Goal: Use online tool/utility: Utilize a website feature to perform a specific function

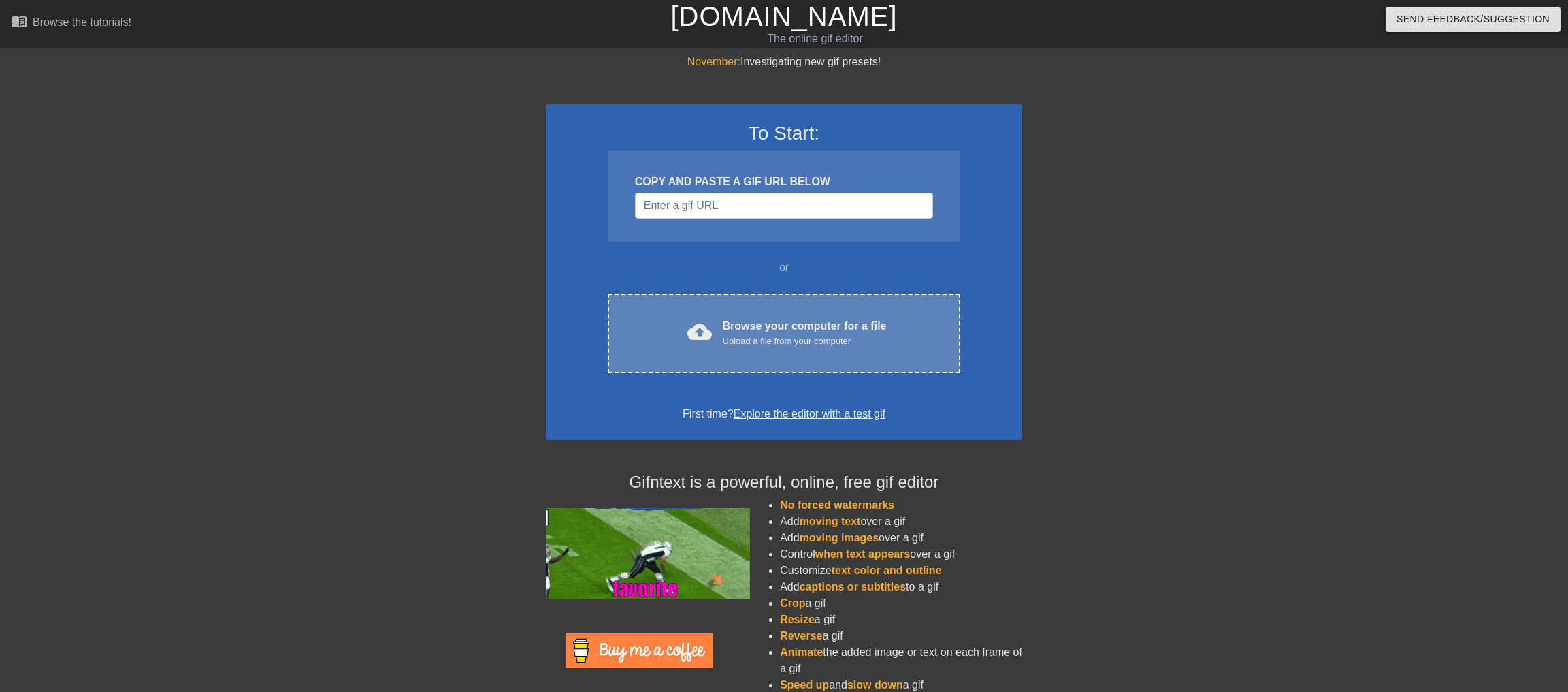
click at [747, 347] on div "Browse your computer for a file Upload a file from your computer" at bounding box center [804, 332] width 164 height 30
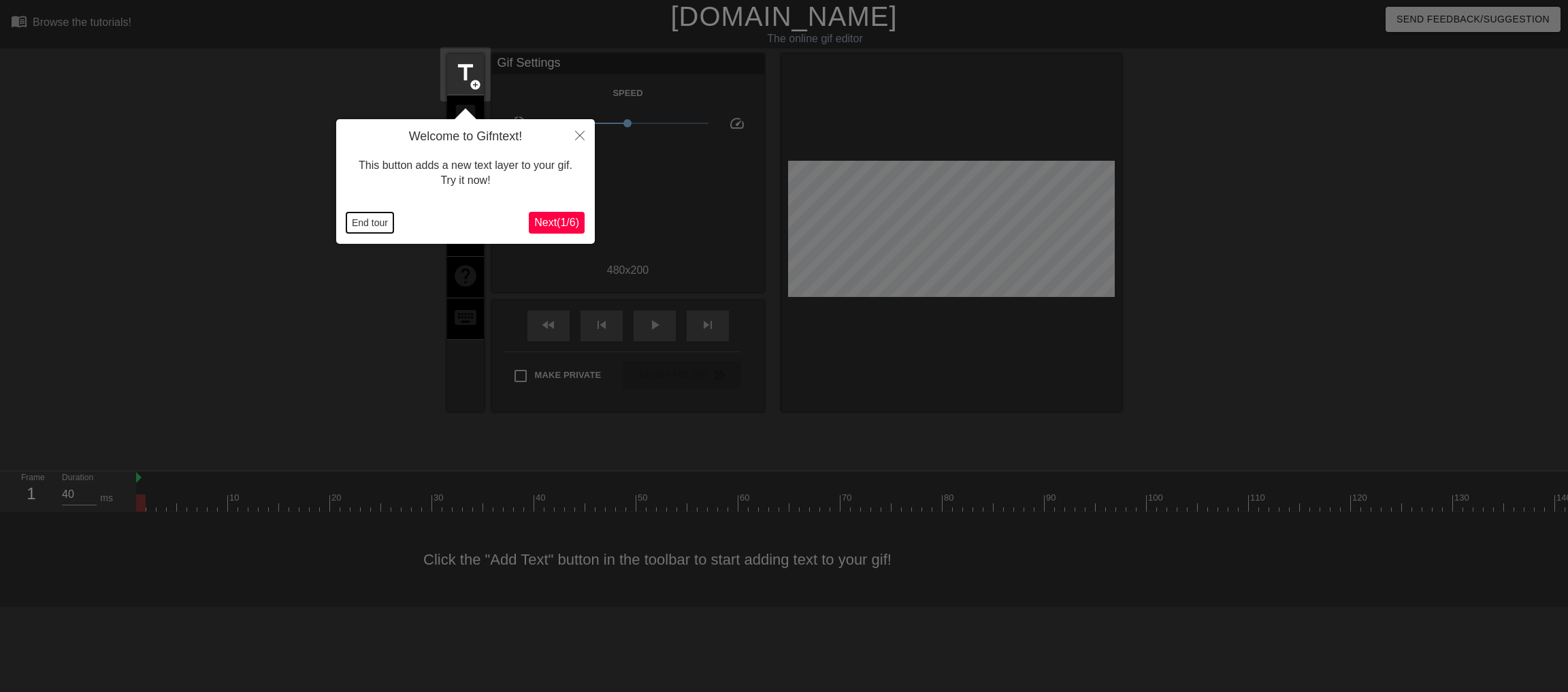
click at [370, 222] on button "End tour" at bounding box center [369, 222] width 47 height 20
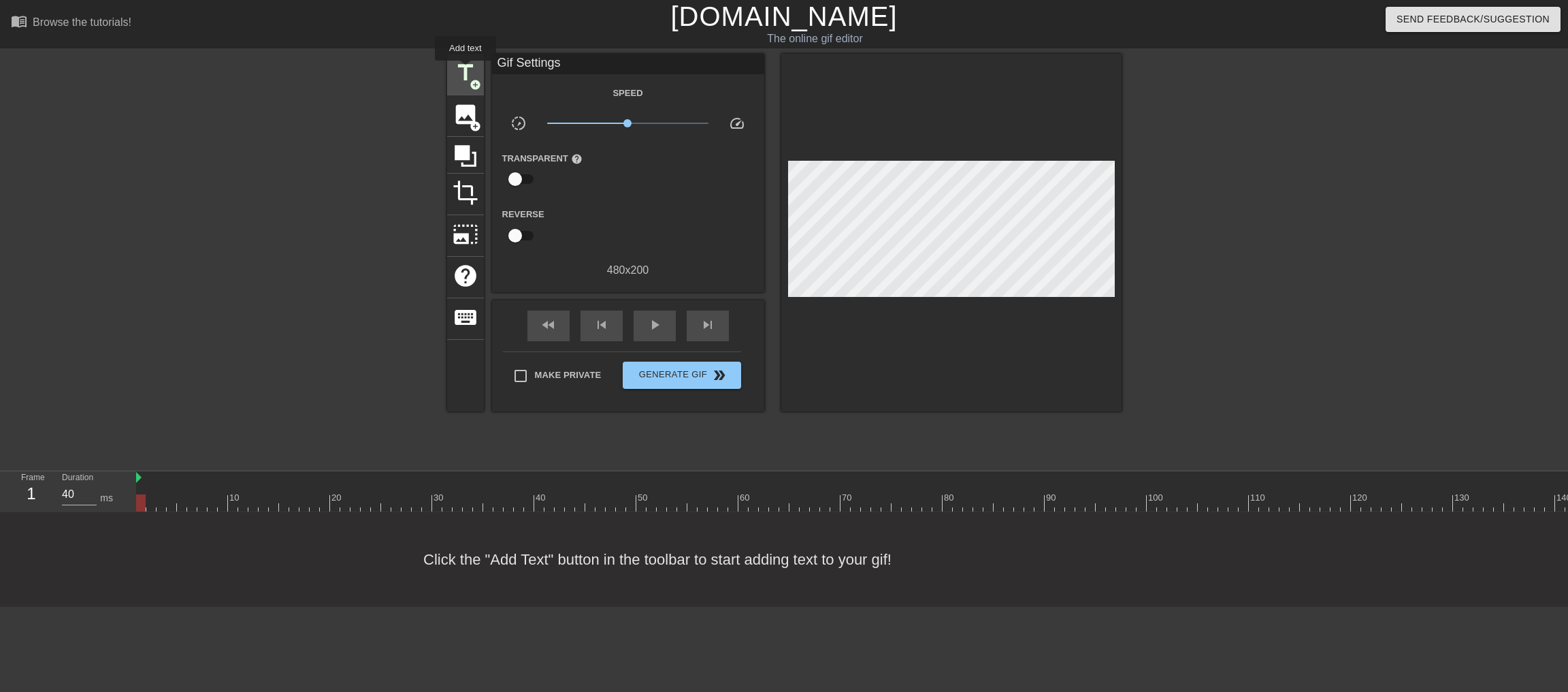
click at [465, 70] on span "title" at bounding box center [465, 72] width 26 height 26
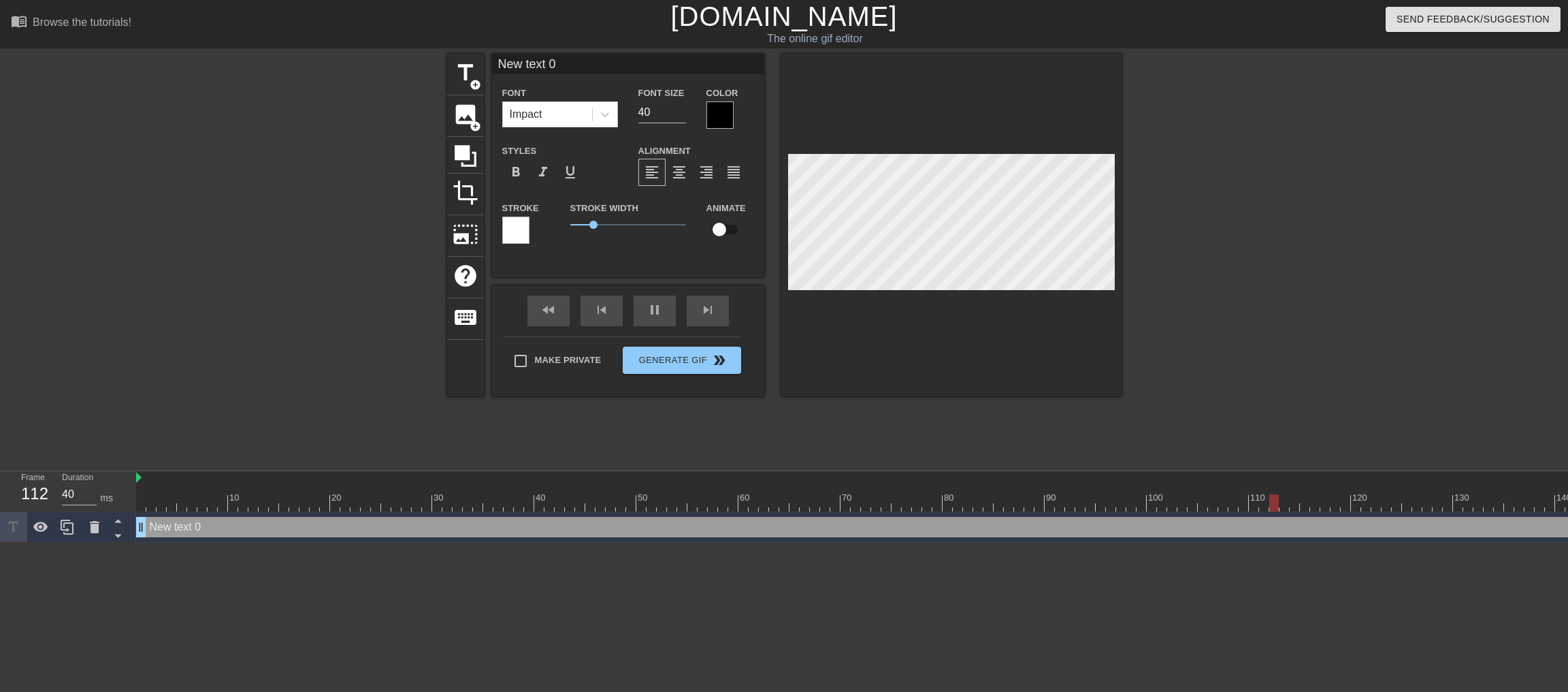
scroll to position [0, 1]
type input "M"
type textarea "M"
type input "My"
type textarea "My"
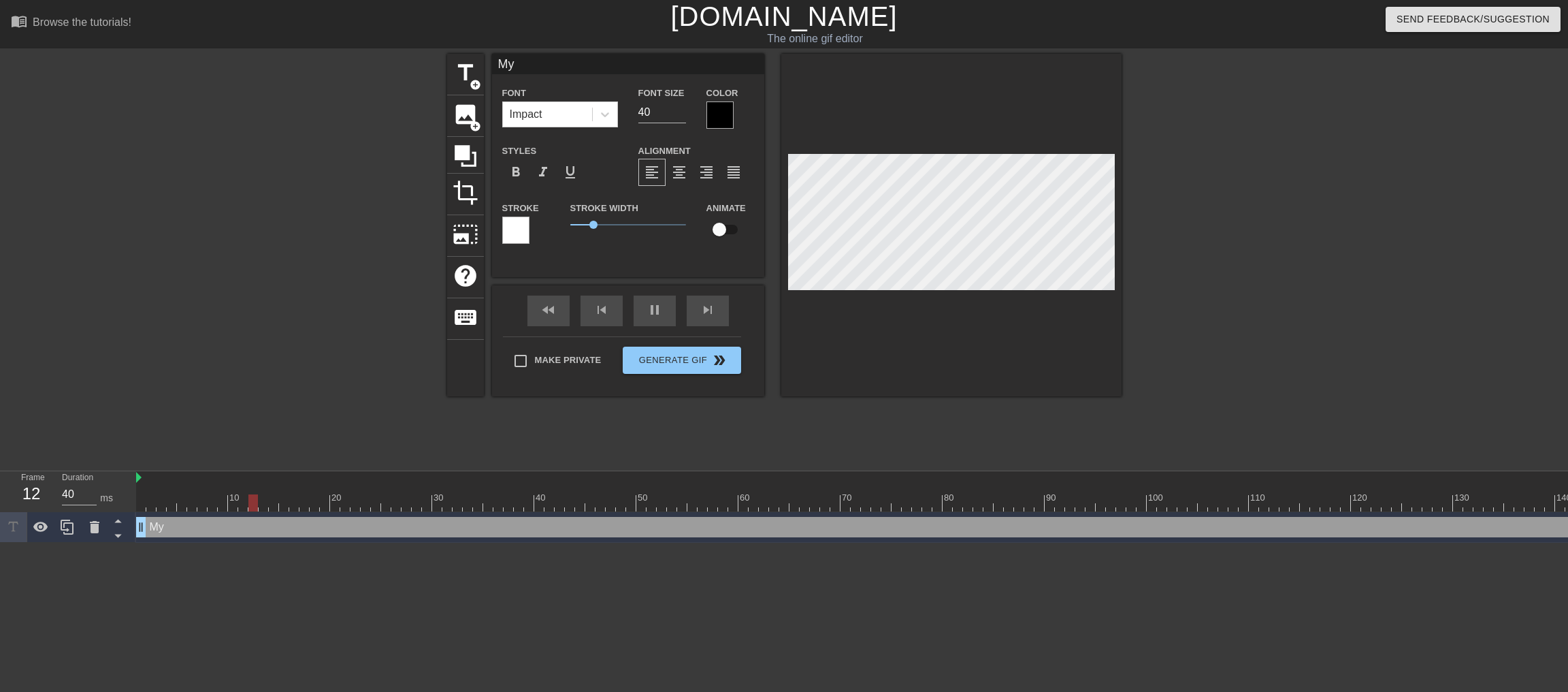
type input "My"
type textarea "My"
type input "My m"
type textarea "My m"
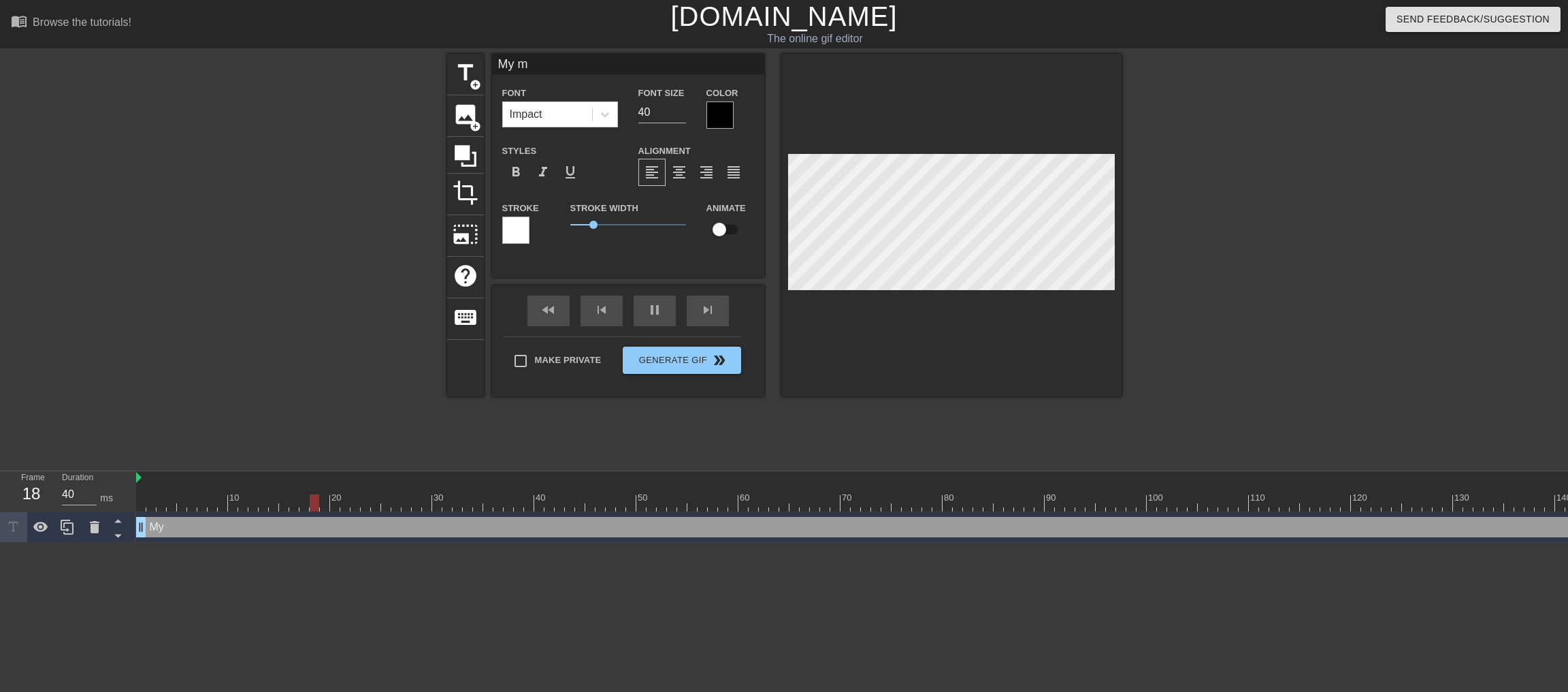
type input "My mi"
type textarea "My mi"
type input "My min"
type textarea "My min"
type input "My mind"
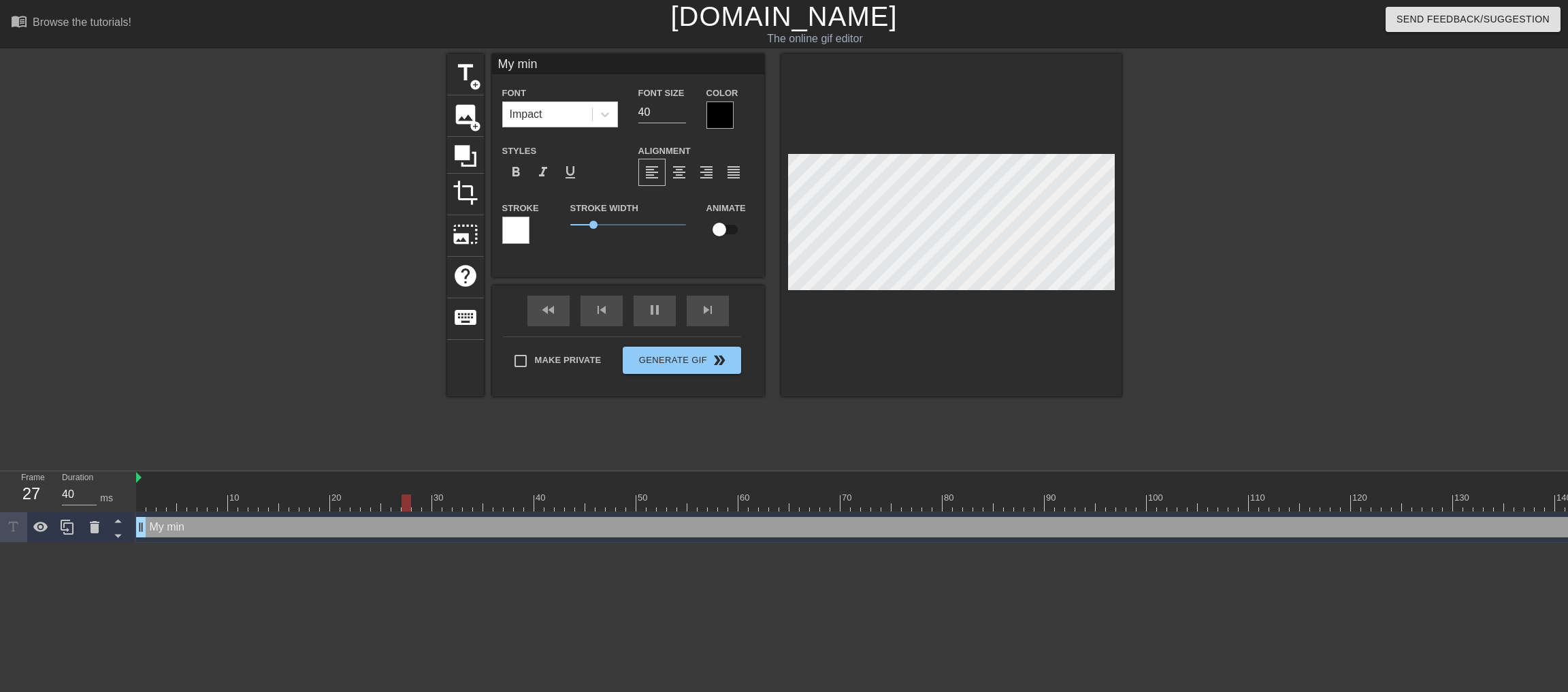
type textarea "My mind"
type input "My mind"
type textarea "My mind"
type input "My mind y"
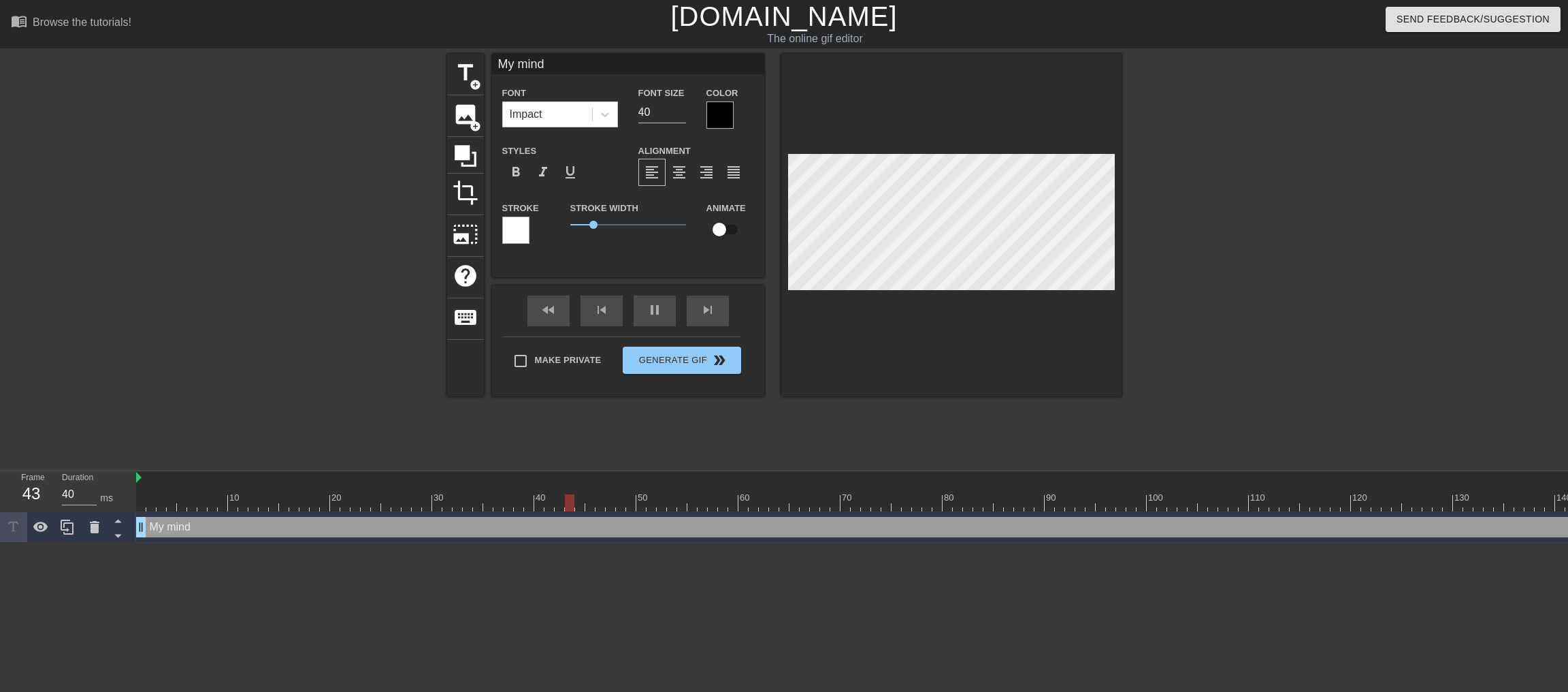
type textarea "My mind y"
type input "My mind"
type textarea "My mind"
type input "My mind t"
type textarea "My mind t"
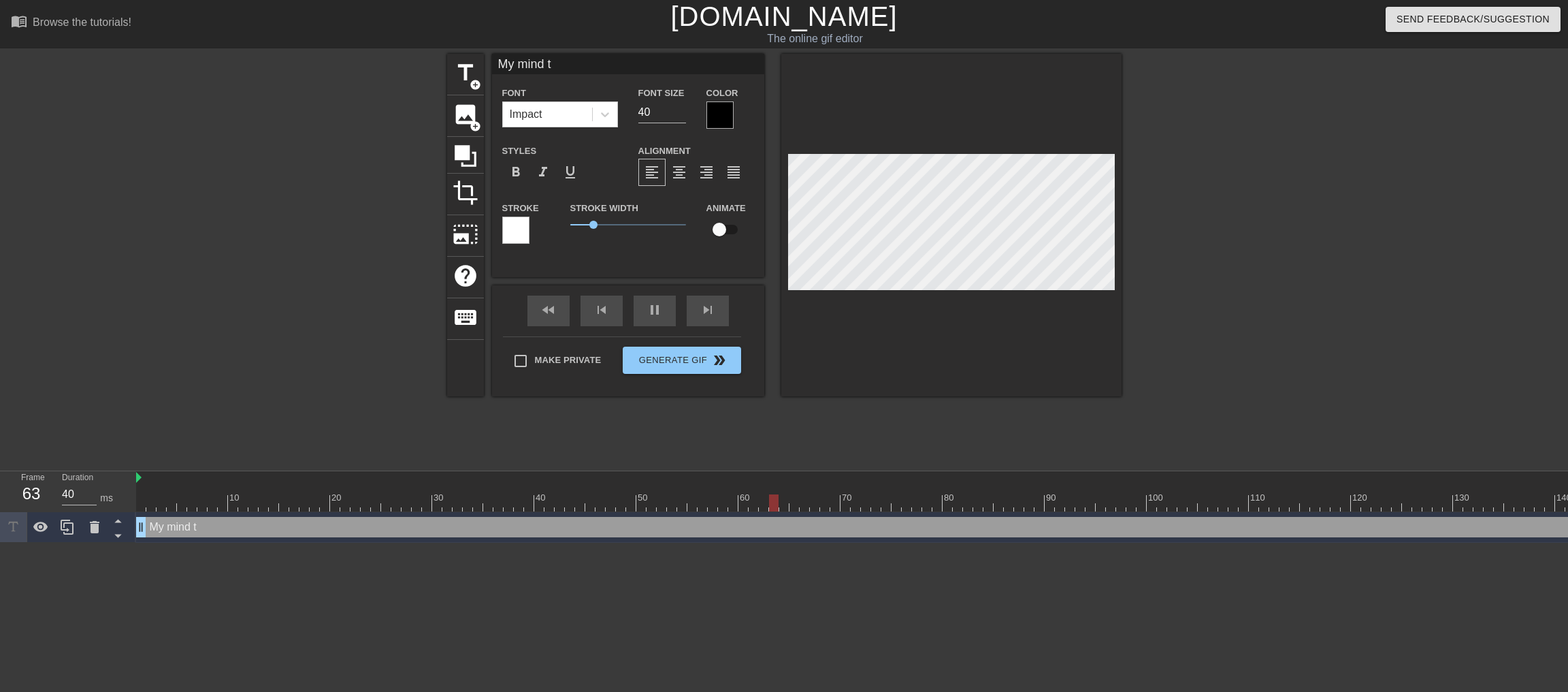
type input "My mind to"
type textarea "My mind to"
type input "My mind to"
type textarea "My mind to"
type input "My mind to u"
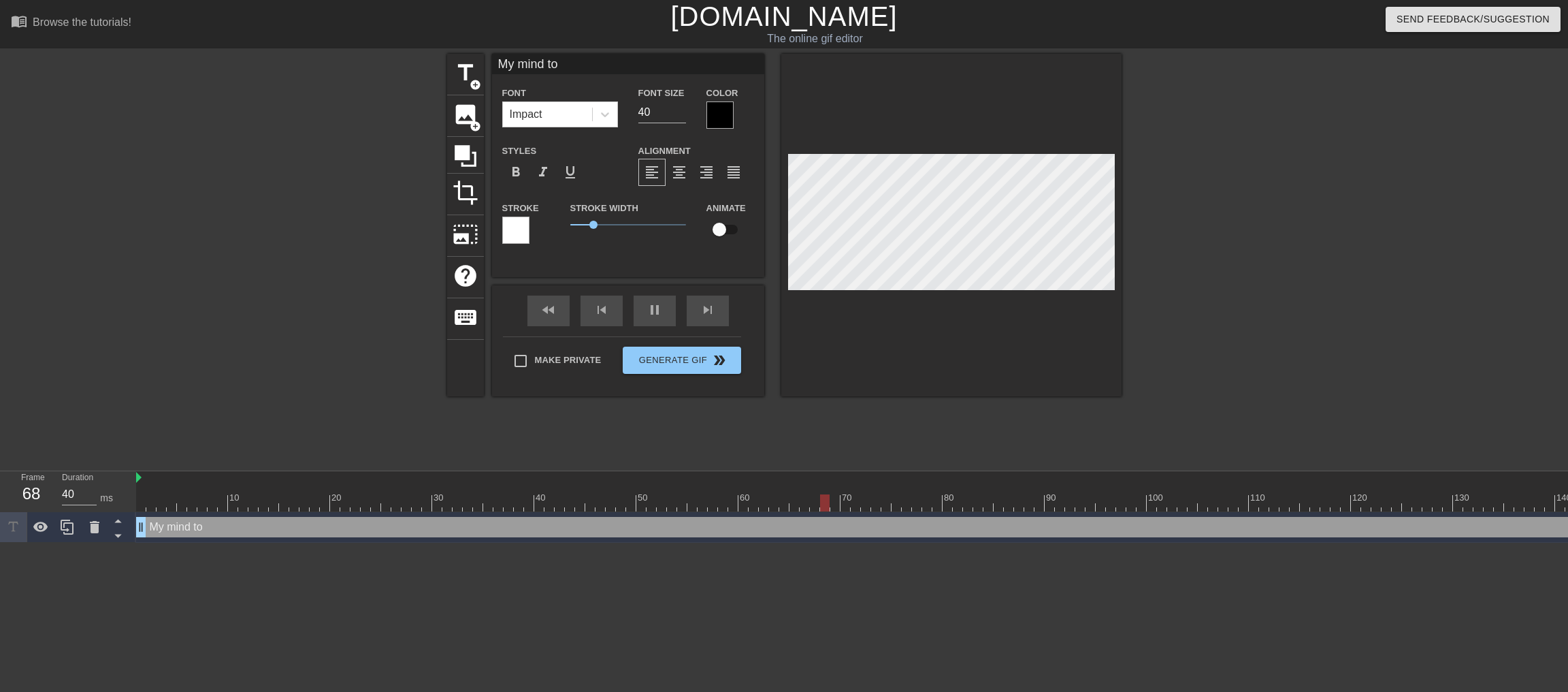
type textarea "My mind to u"
type input "My mind to uy"
type textarea "My mind to uy"
type input "My mind to u"
type textarea "My mind to u"
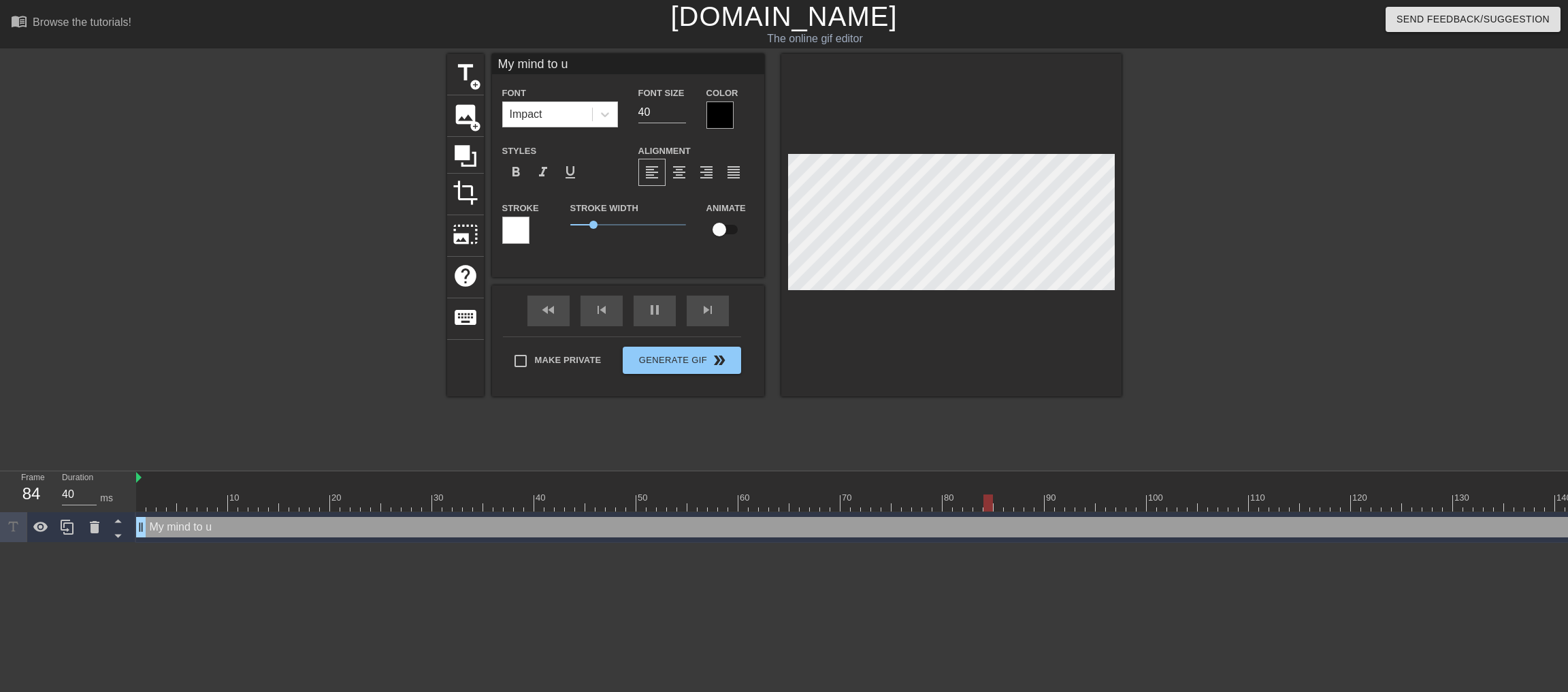
type input "My mind to"
type textarea "My mind to"
type input "My mind to u"
type textarea "My mind to u"
type input "My mind to uo"
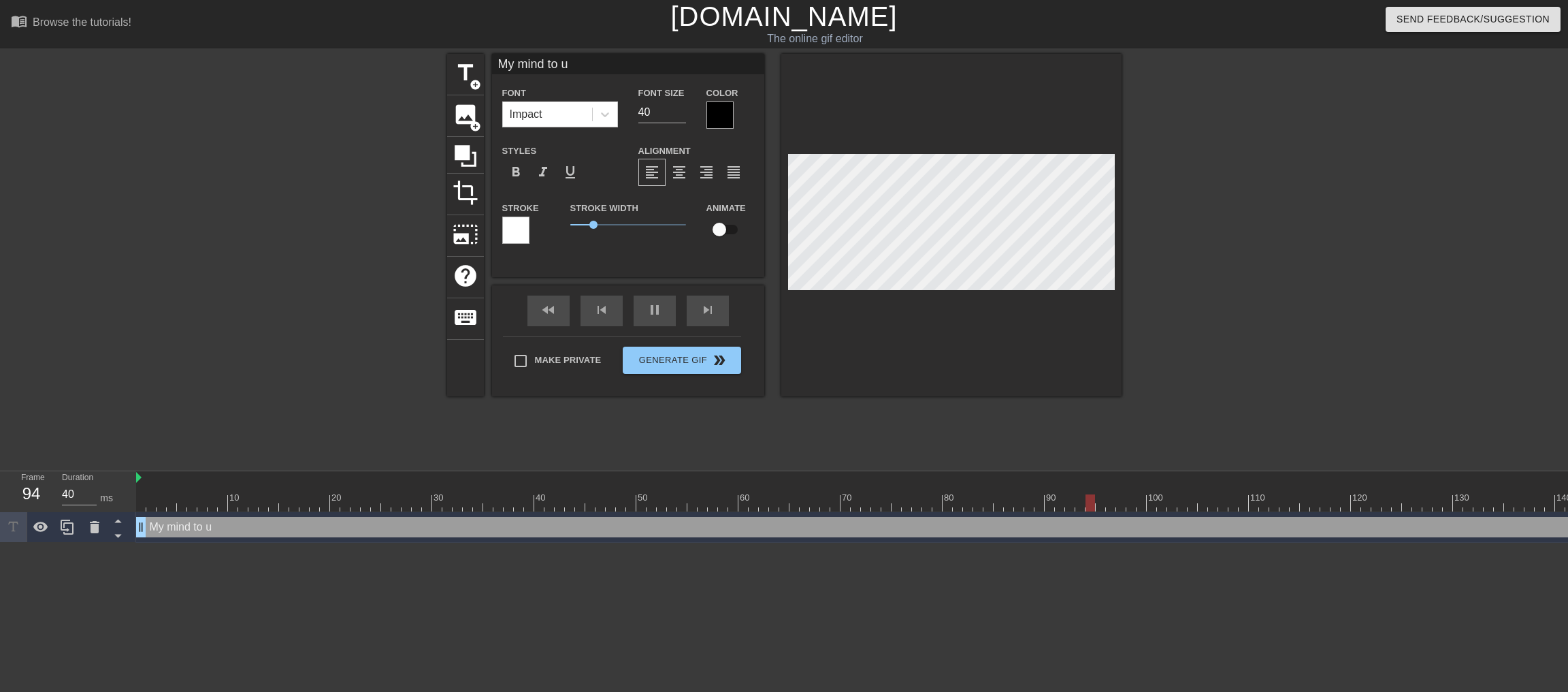
type textarea "My mind to uo"
type input "My mind to uou"
type textarea "My mind to uou"
type input "My mind to uout"
type textarea "My mind to uout"
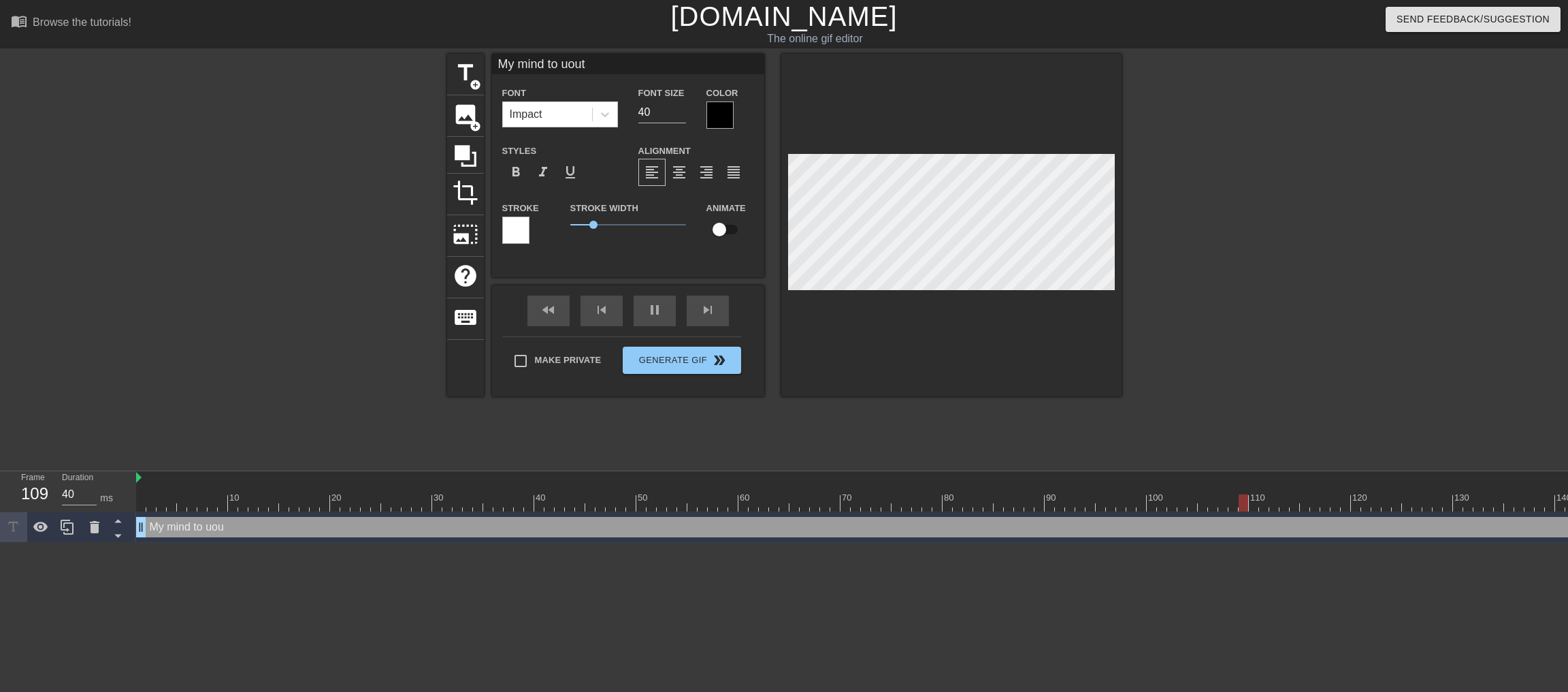
type input "My mind to uou"
type textarea "My mind to uou"
type input "My mind to uo"
type textarea "My mind to uo"
type input "My mind to u"
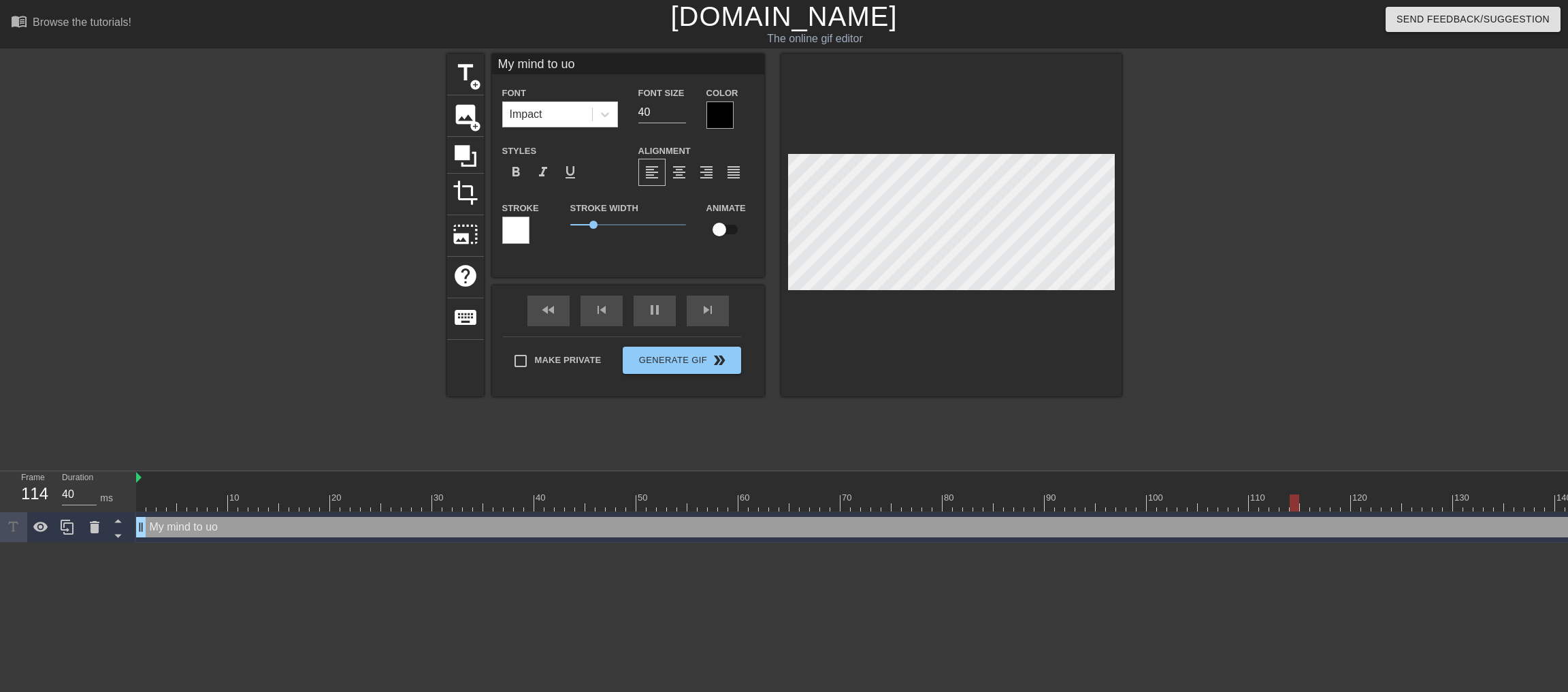
type textarea "My mind to u"
type input "My mind to"
type textarea "My mind to"
type input "My mind to y"
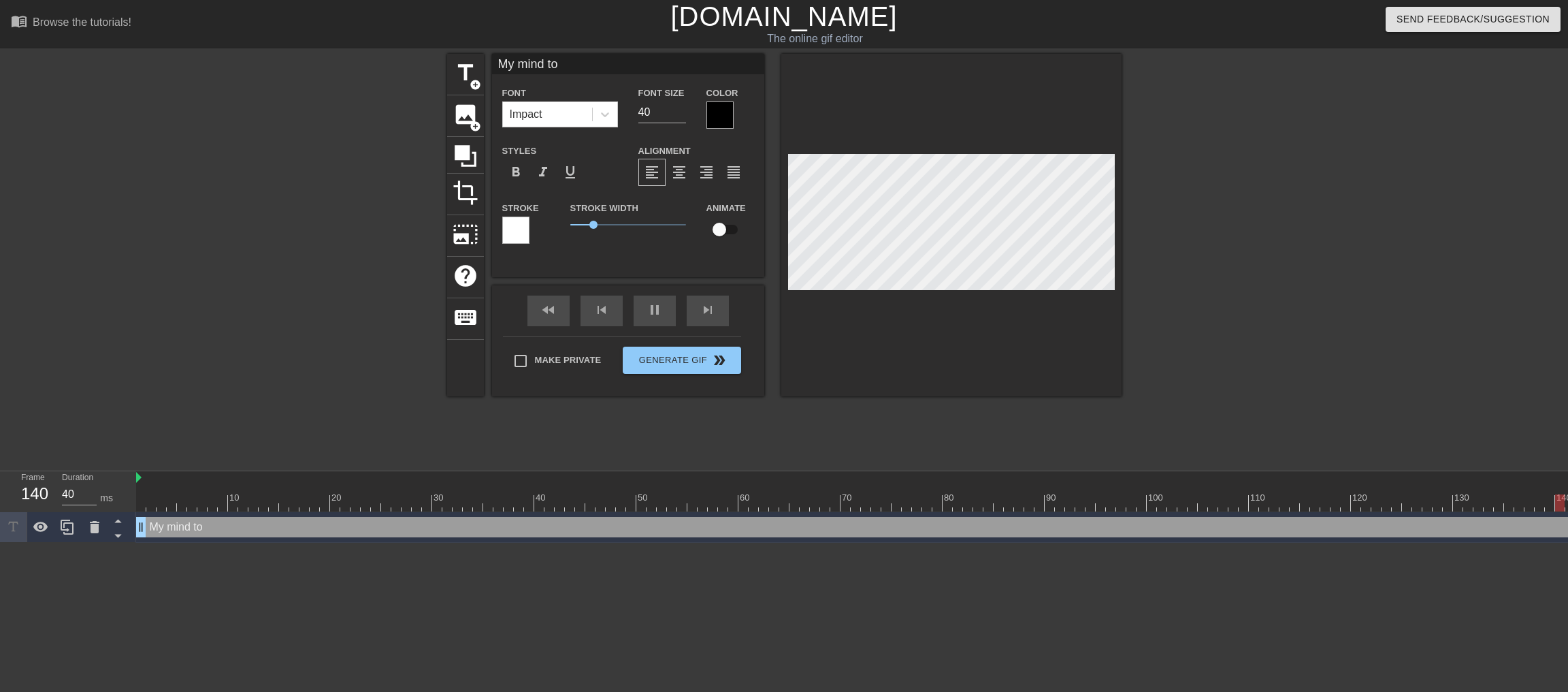
type textarea "My mind to y"
type input "My mind to yo"
type textarea "My mind to yo"
type input "My mind to you"
type textarea "My mind to you"
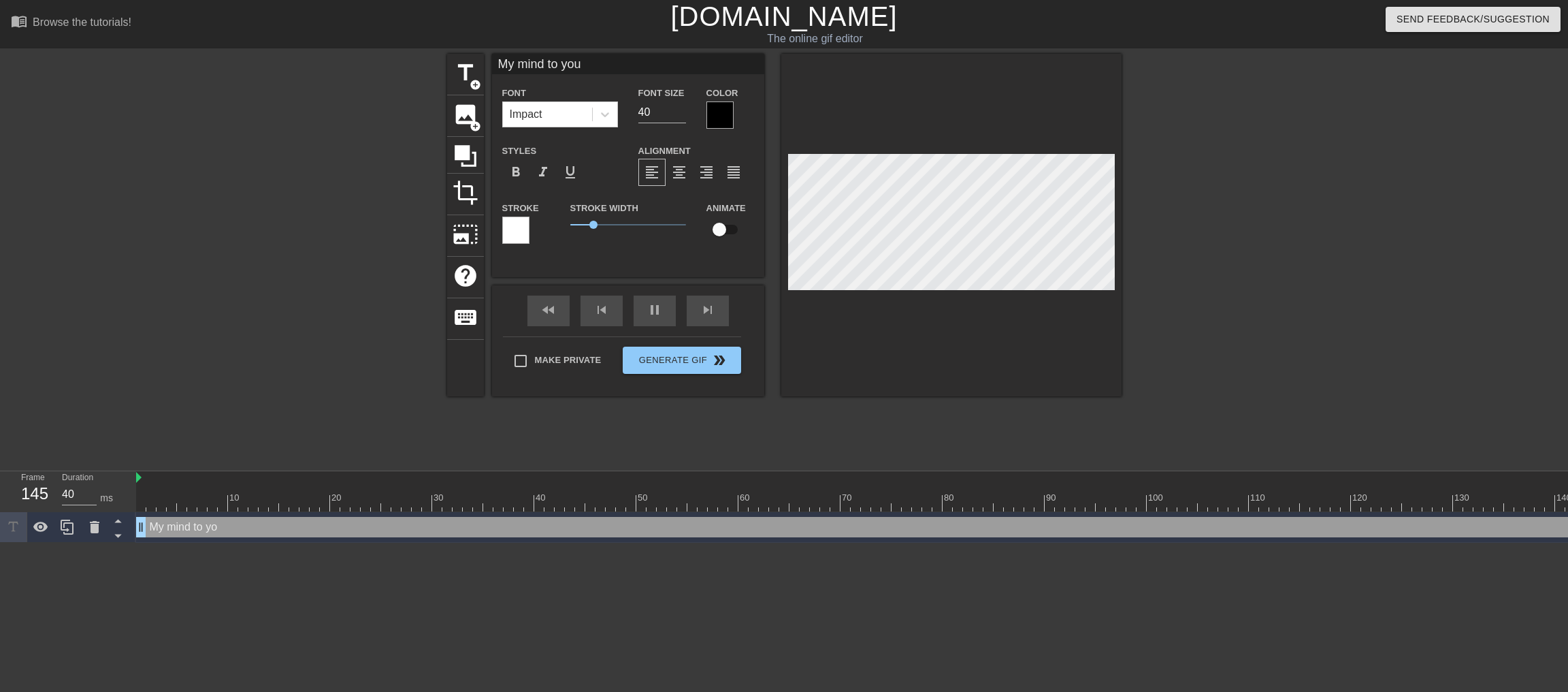
type input "My mind to your"
type textarea "My mind to your"
type input "My mind to your"
type textarea "My mind to your"
type input "My mind to your m"
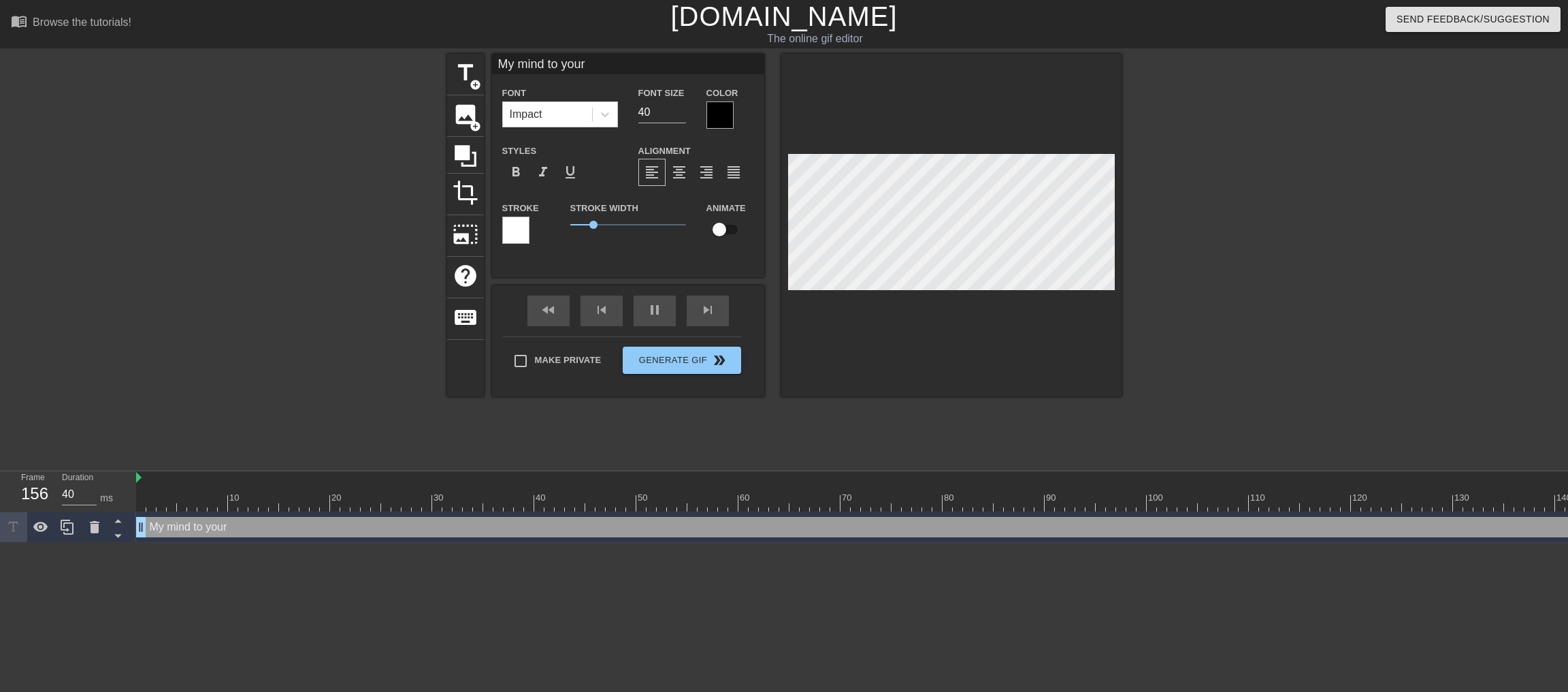
type textarea "My mind to your m"
type input "My mind to your mi"
type textarea "My mind to your mi"
type input "My mind to your min"
type textarea "My mind to your min"
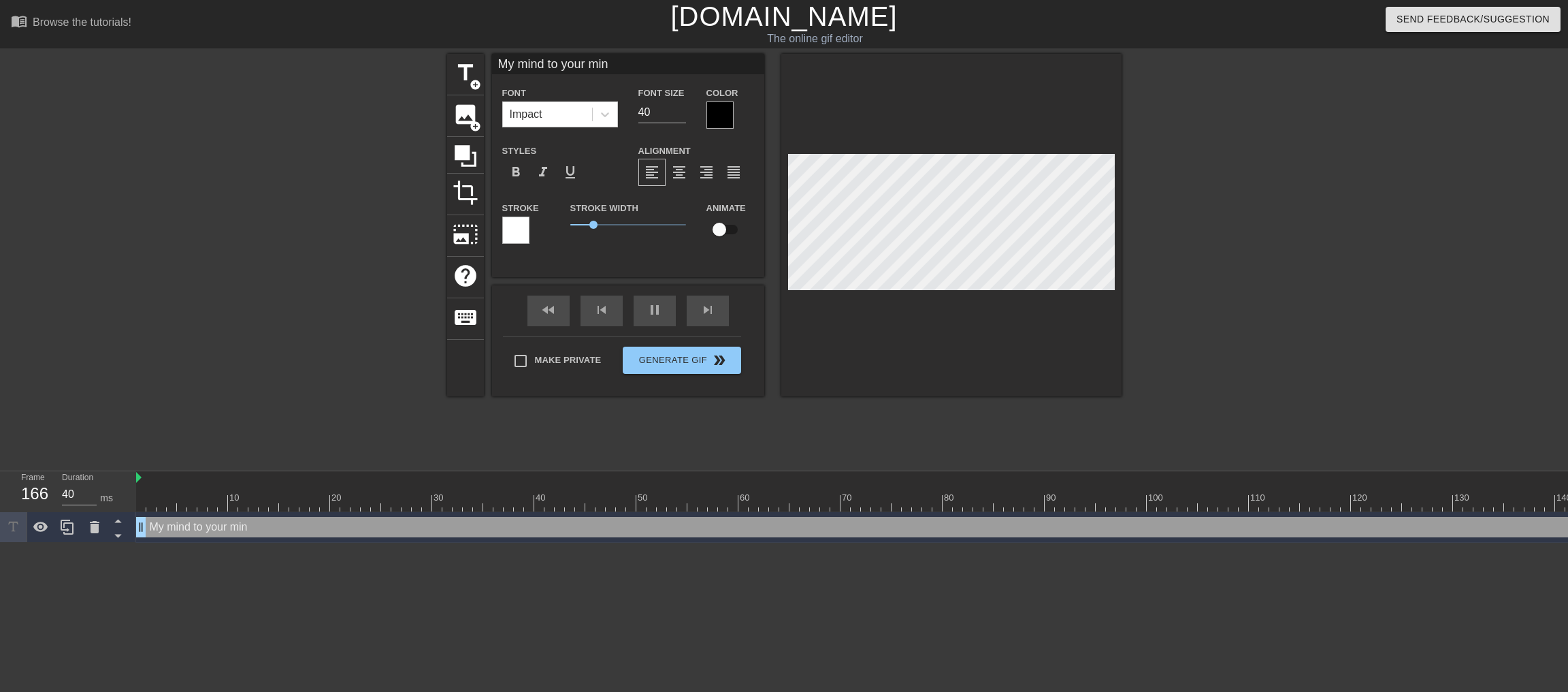
type input "My mind to your mind"
type textarea "My mind to your mind"
click at [681, 119] on input "39" at bounding box center [662, 112] width 48 height 22
click at [680, 116] on input "40" at bounding box center [662, 112] width 48 height 22
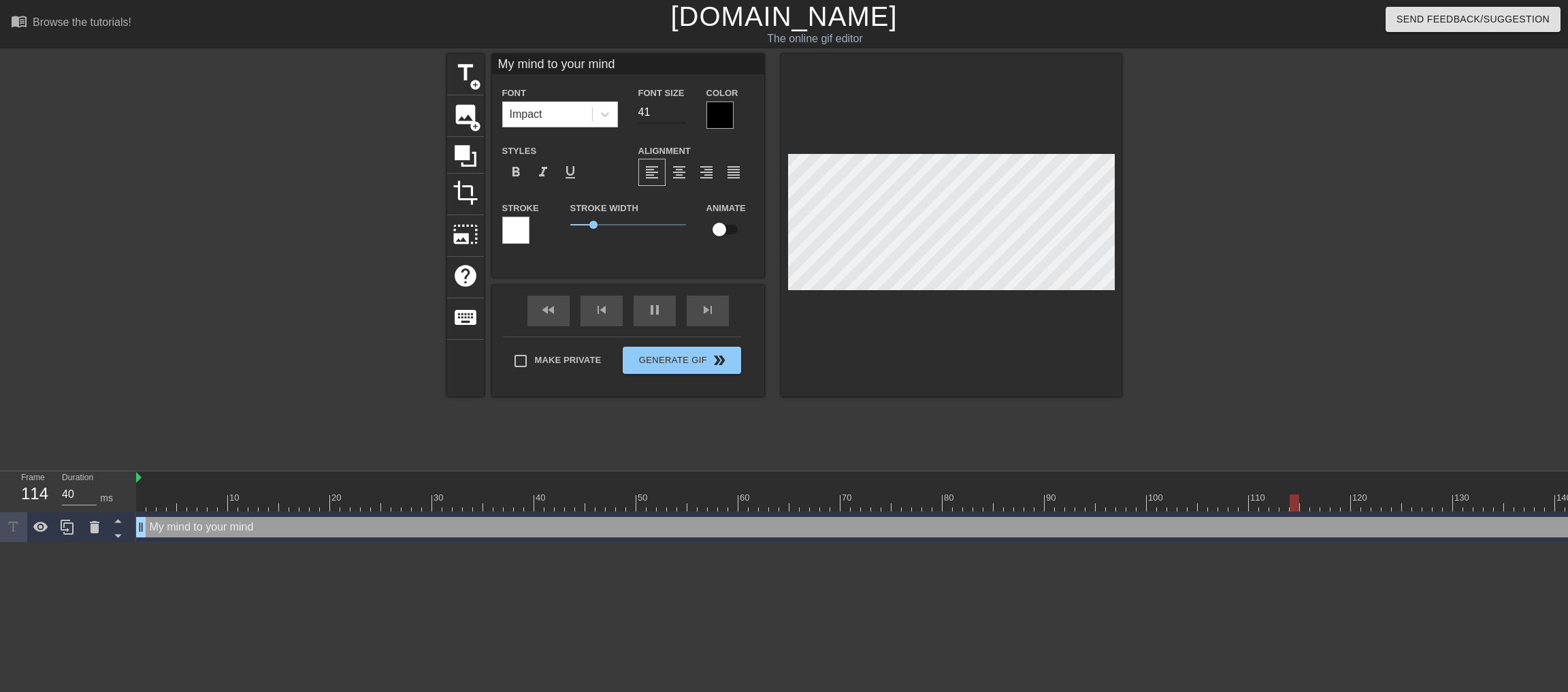
click at [680, 116] on input "41" at bounding box center [662, 112] width 48 height 22
click at [680, 116] on input "42" at bounding box center [662, 112] width 48 height 22
click at [680, 116] on input "43" at bounding box center [662, 112] width 48 height 22
click at [677, 118] on input "42" at bounding box center [662, 112] width 48 height 22
click at [677, 118] on input "41" at bounding box center [662, 112] width 48 height 22
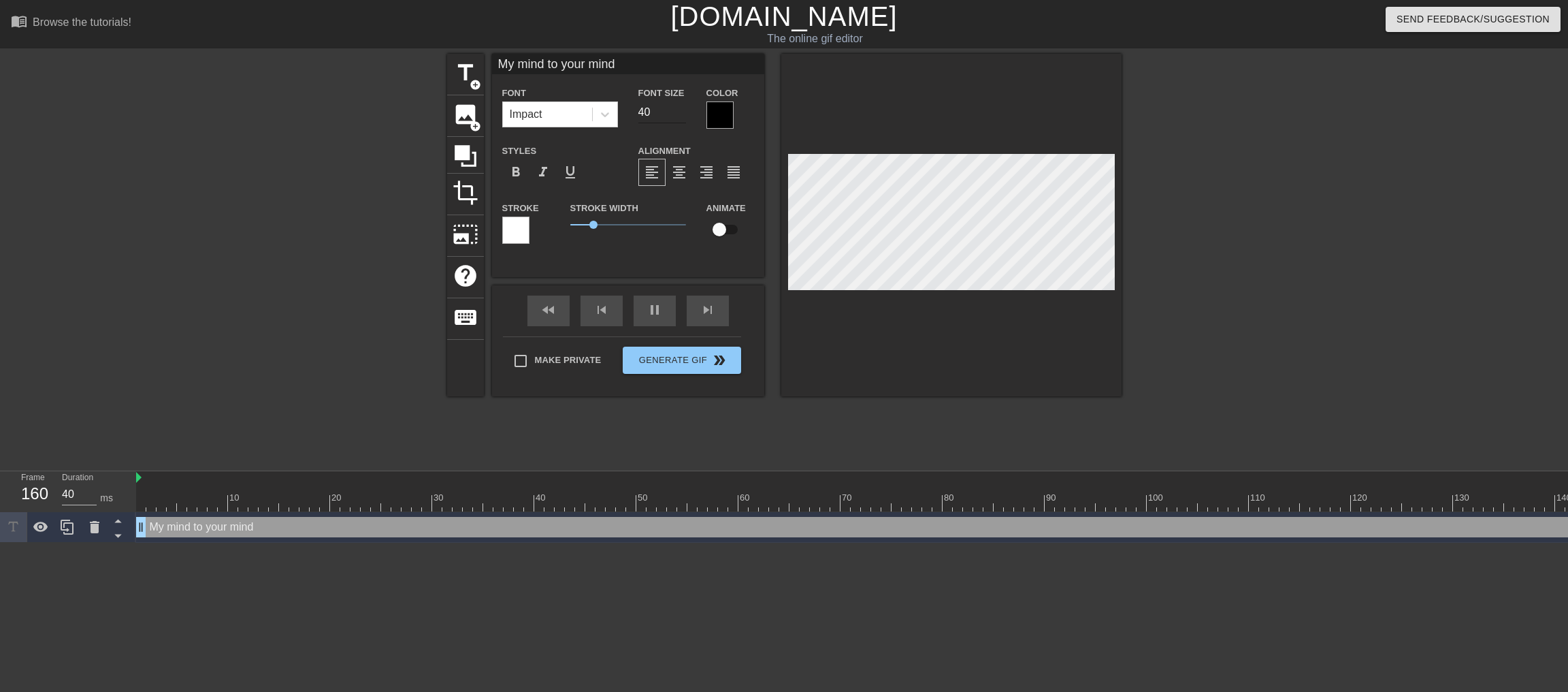
click at [677, 118] on input "40" at bounding box center [662, 112] width 48 height 22
click at [677, 118] on input "39" at bounding box center [662, 112] width 48 height 22
click at [677, 123] on input "38" at bounding box center [662, 112] width 48 height 22
click at [677, 123] on input "37" at bounding box center [662, 112] width 48 height 22
click at [677, 123] on input "36" at bounding box center [662, 112] width 48 height 22
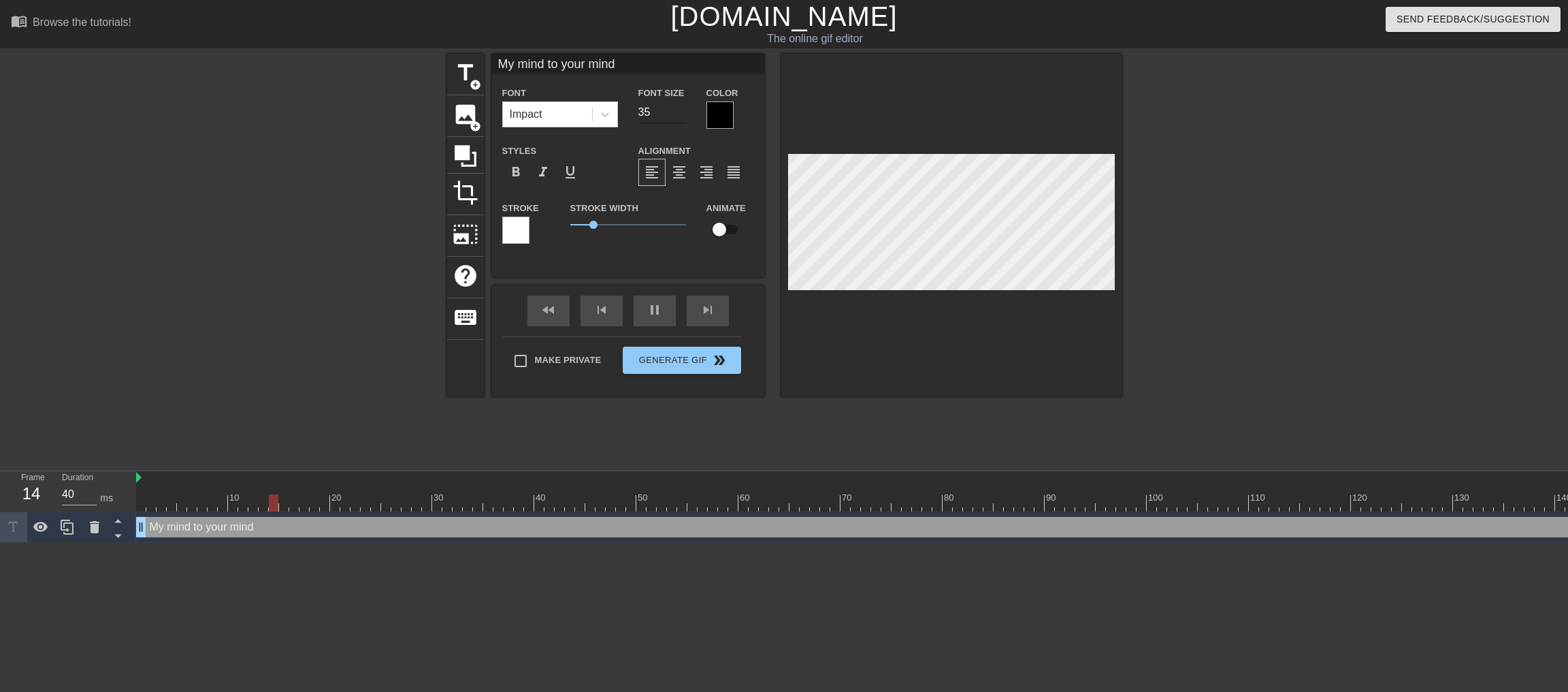
click at [677, 123] on input "35" at bounding box center [662, 112] width 48 height 22
click at [677, 123] on input "34" at bounding box center [662, 112] width 48 height 22
click at [677, 123] on input "33" at bounding box center [662, 112] width 48 height 22
click at [677, 123] on input "32" at bounding box center [662, 112] width 48 height 22
click at [677, 123] on input "31" at bounding box center [662, 112] width 48 height 22
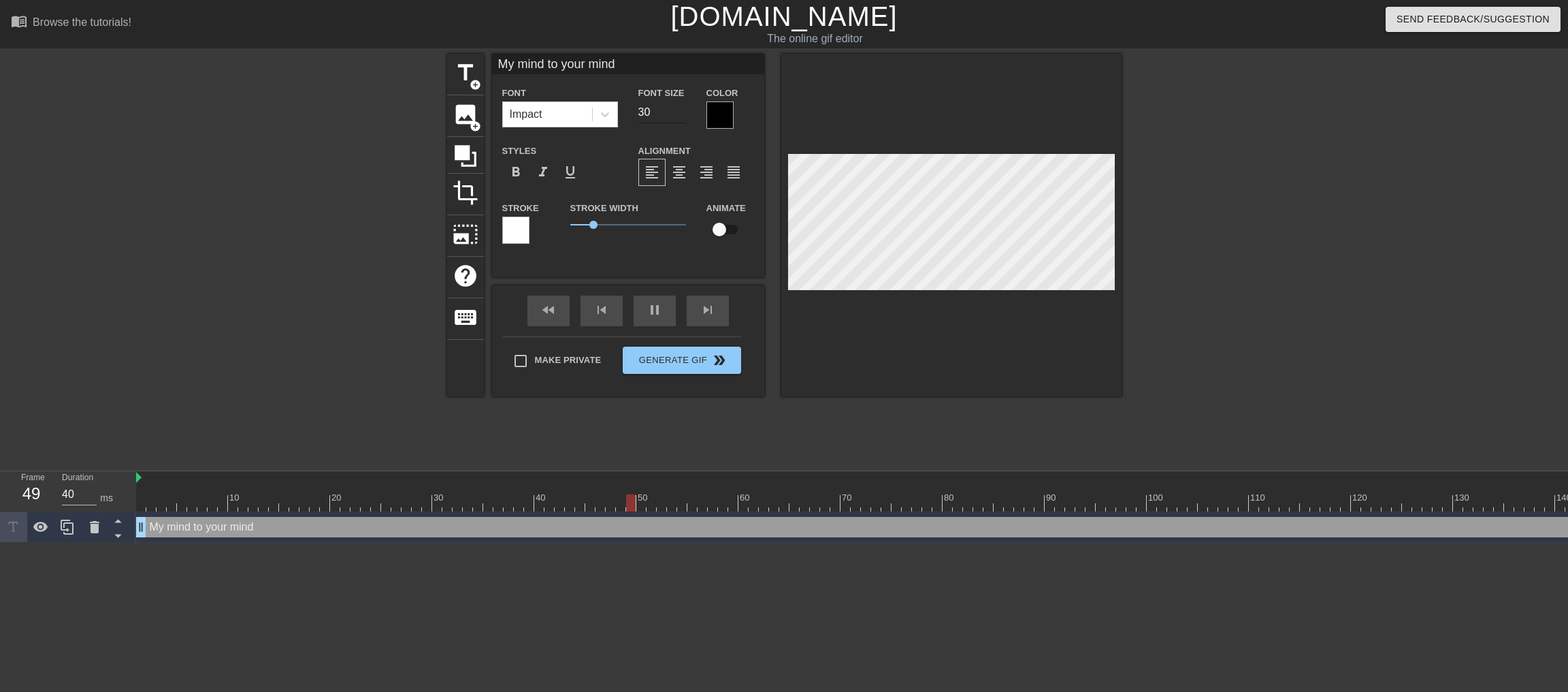
type input "30"
click at [677, 123] on input "30" at bounding box center [662, 112] width 48 height 22
type textarea "My mind to your mind"
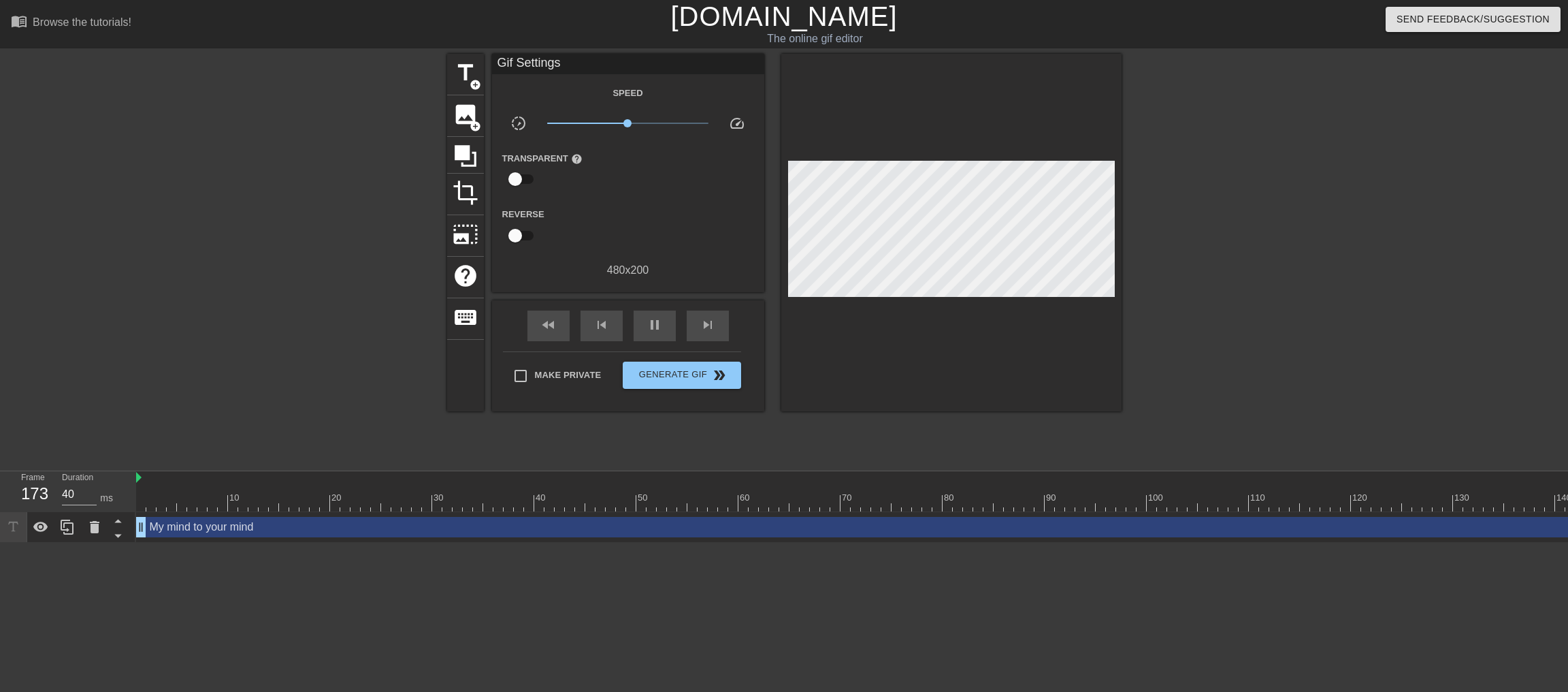
click at [894, 350] on div at bounding box center [951, 232] width 341 height 357
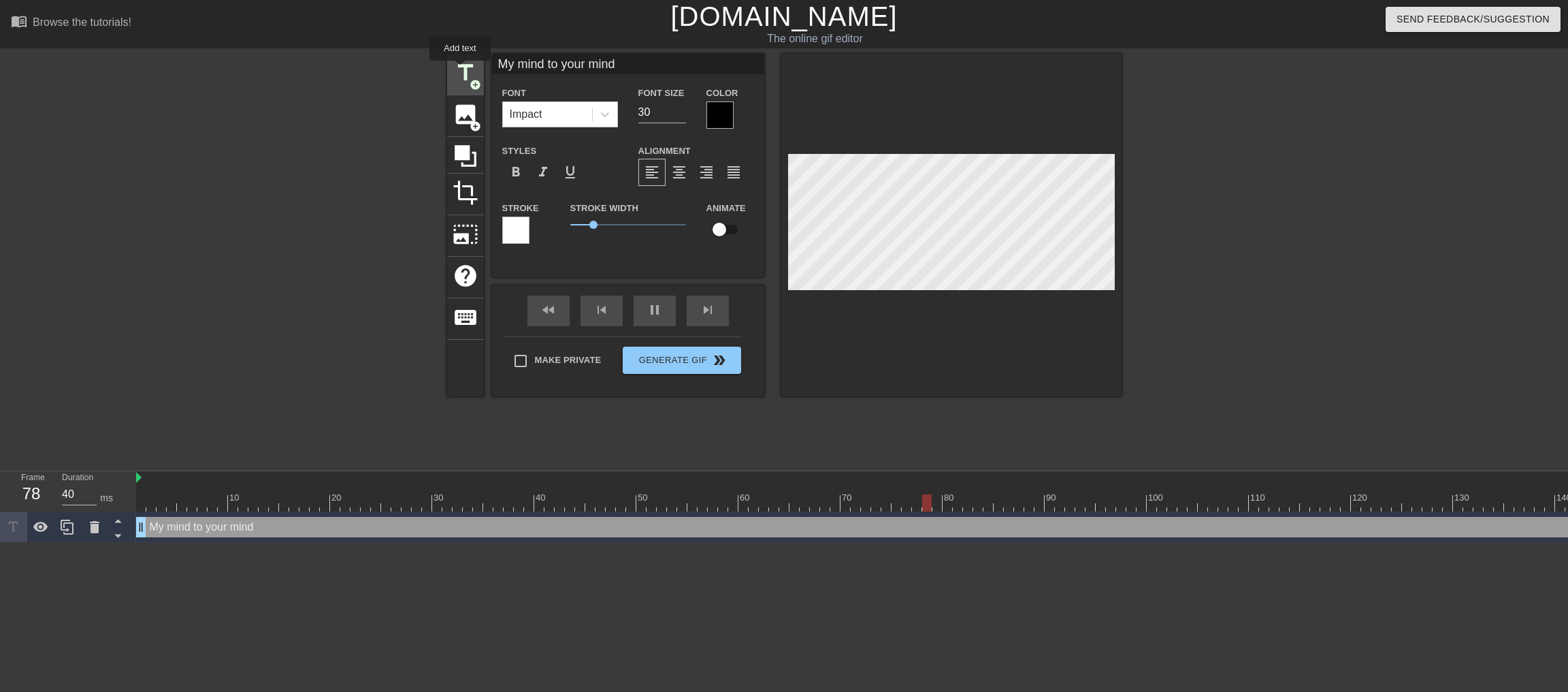
click at [461, 70] on span "title" at bounding box center [465, 72] width 26 height 26
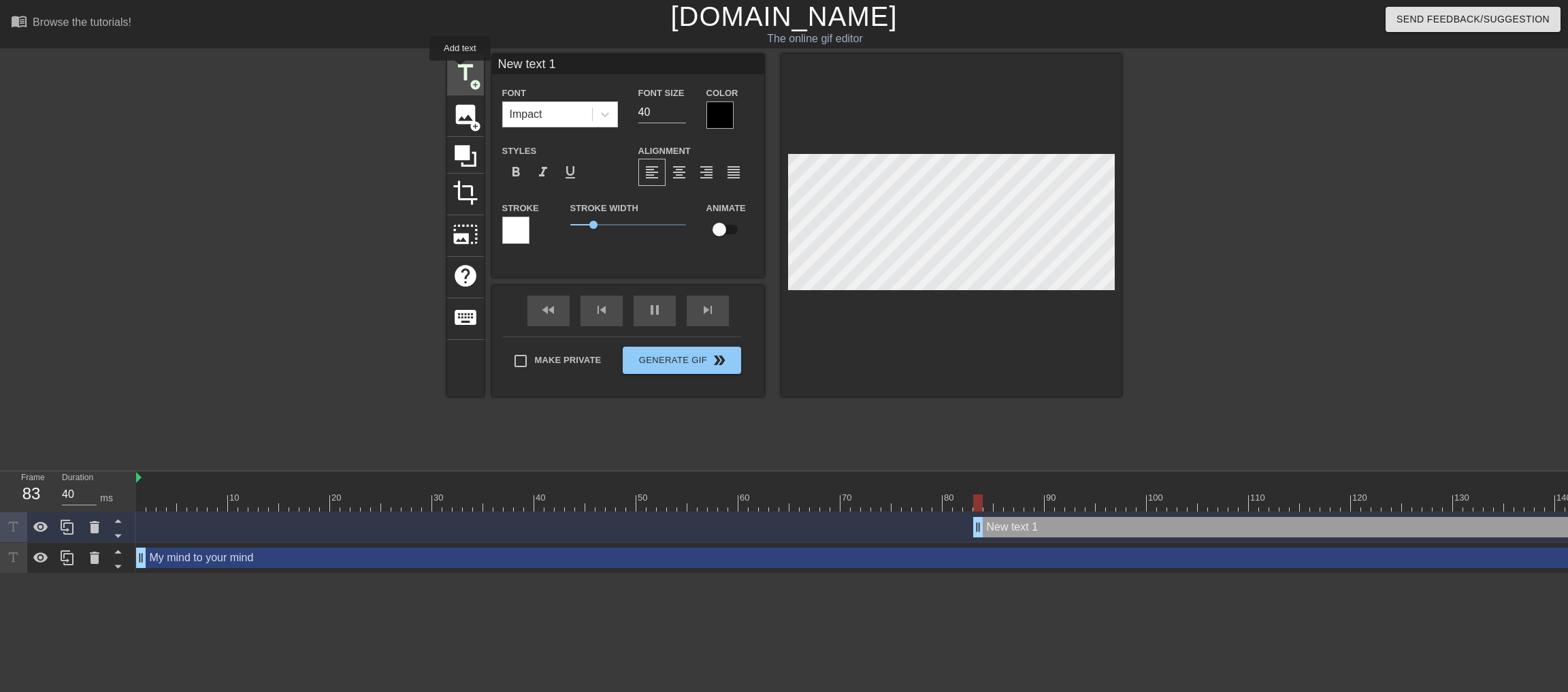
type input "New text 1"
type input "40"
type input "M"
type textarea "M"
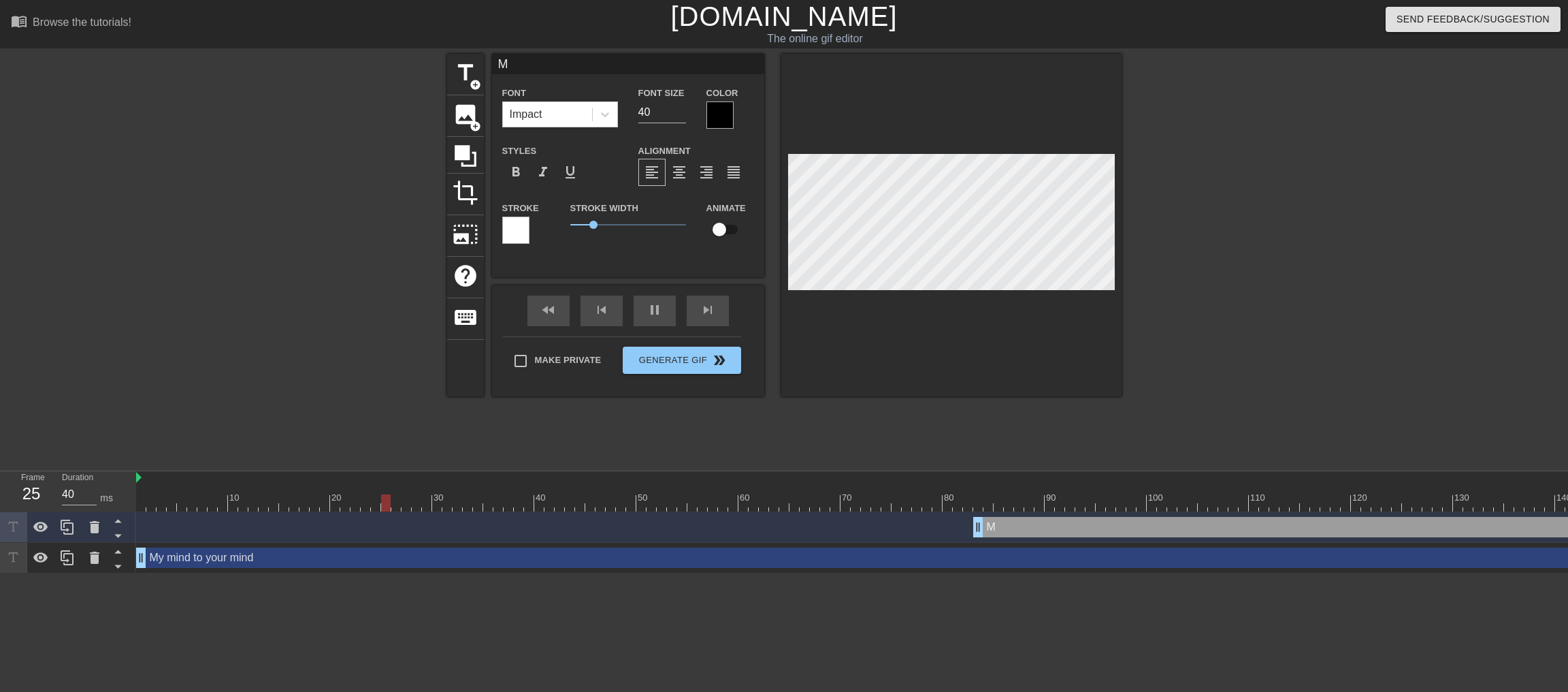
type input "My"
type textarea "My"
type input "My"
type textarea "My"
type input "My t"
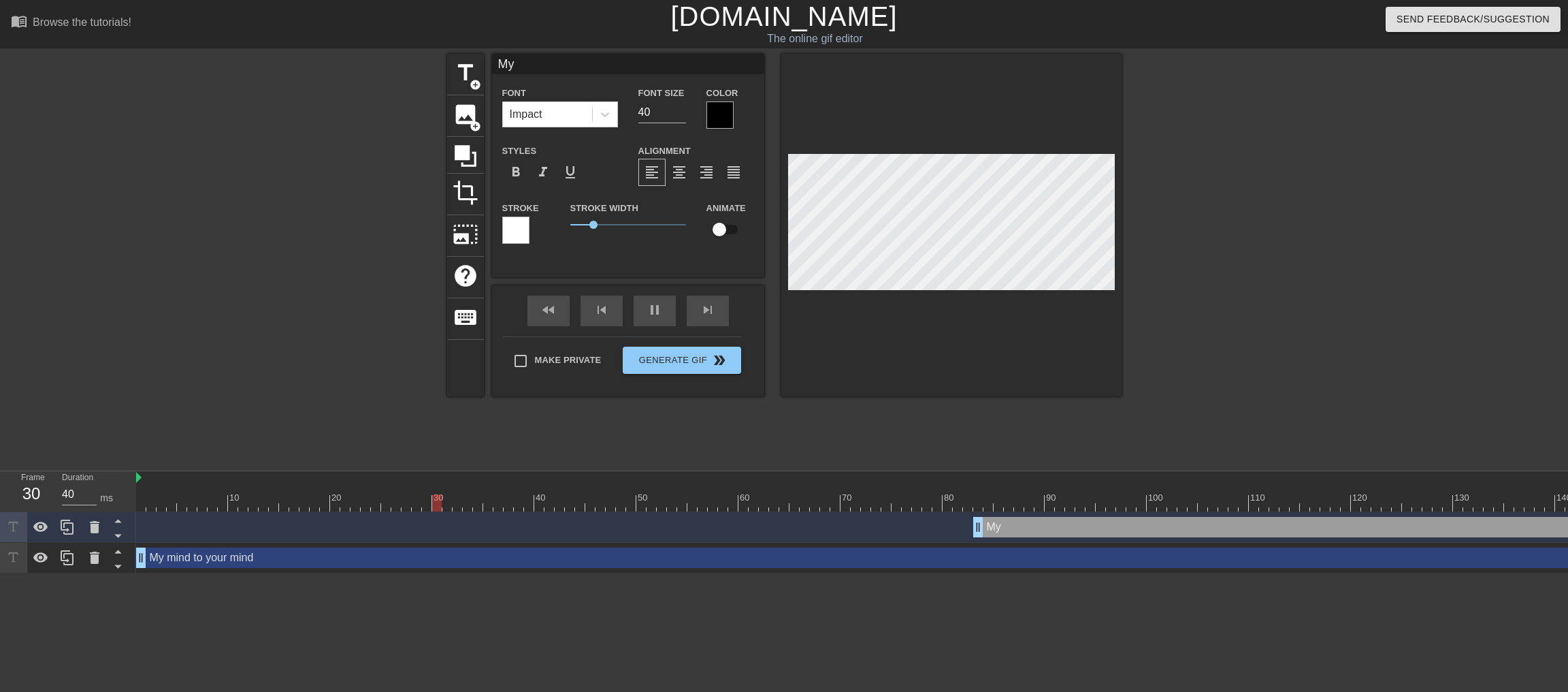
type textarea "My t"
type input "My th"
type textarea "My th"
type input "My tho"
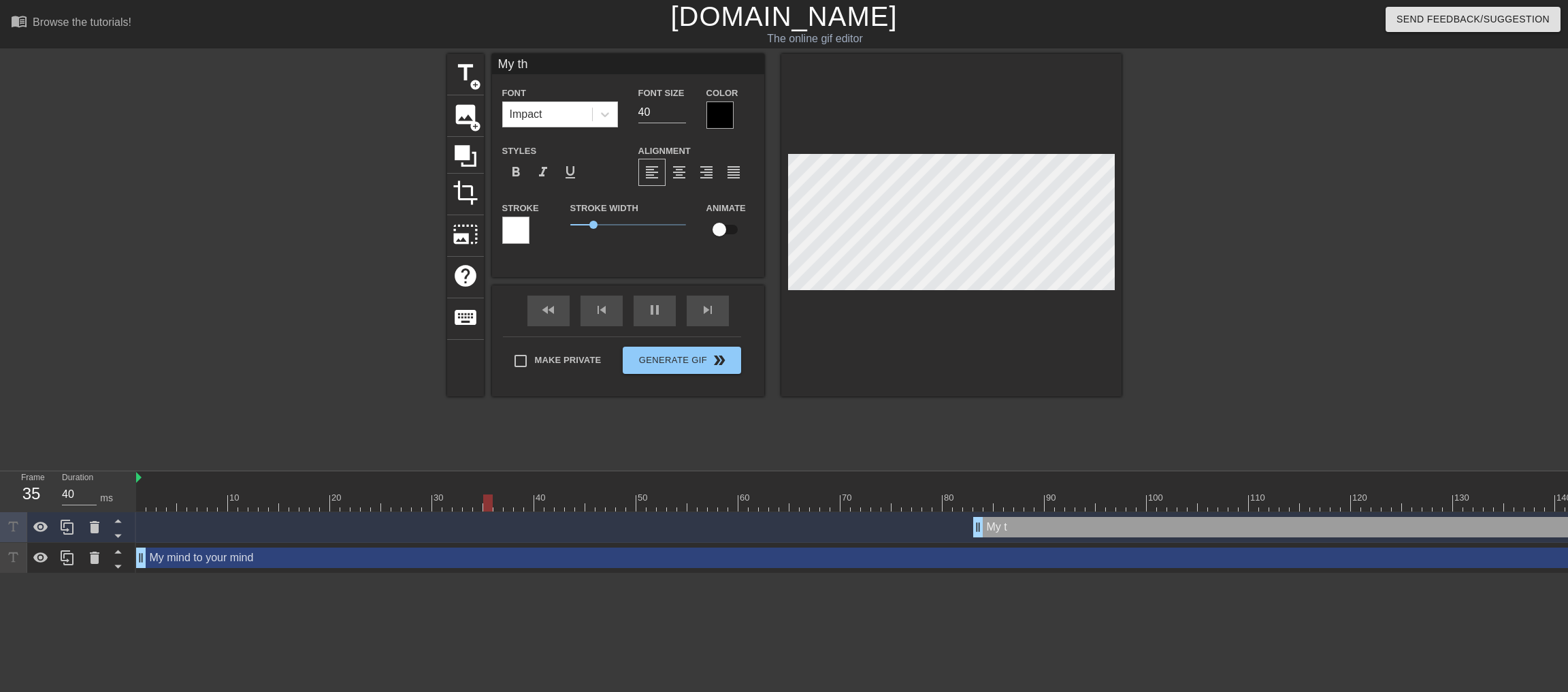
type textarea "My tho"
type input "My thou"
type textarea "My thou"
type input "My thoug"
type textarea "My thoug"
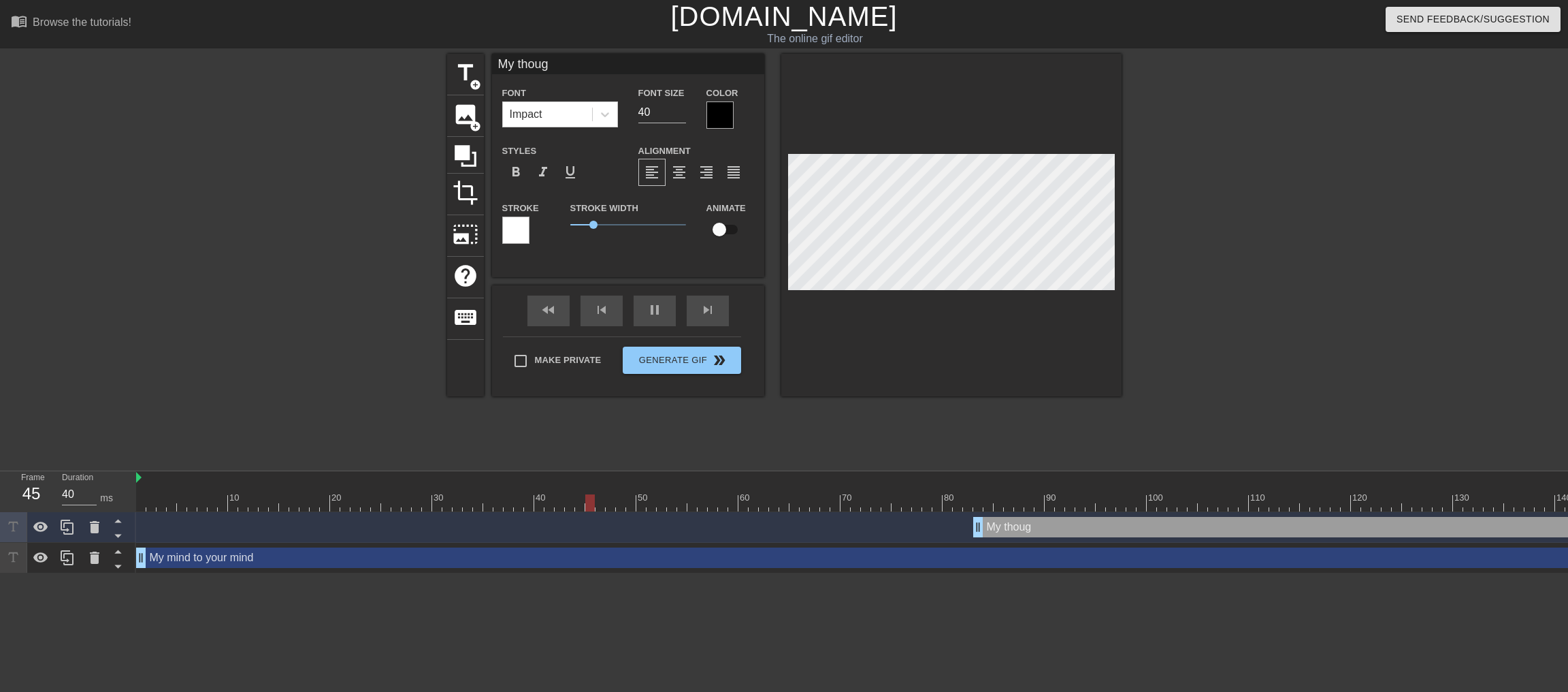
type input "My though"
type textarea "My though"
type input "My thought"
type textarea "My thoughts"
type input "My thoughtsd"
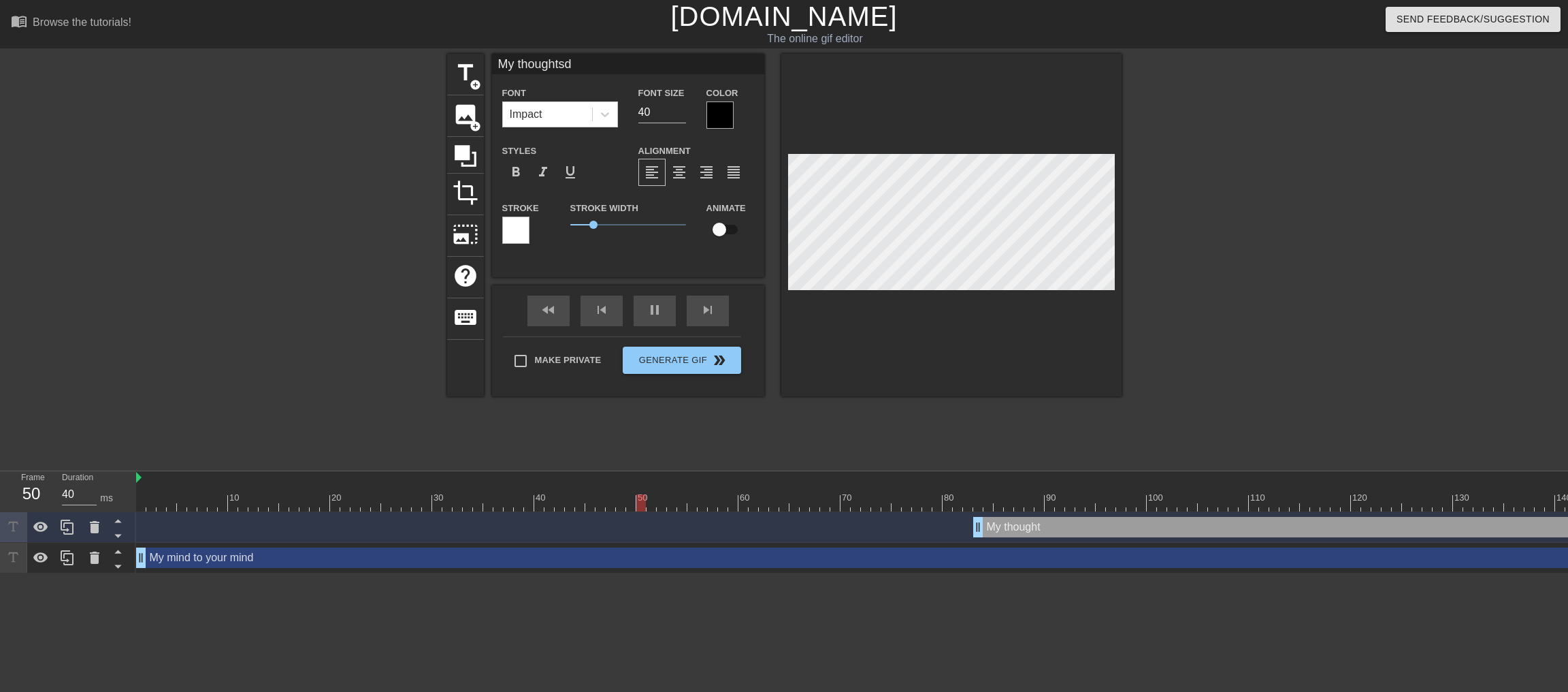
type textarea "My thoughtsd"
type input "My thoughtsd"
type textarea "My thoughtsd"
click at [602, 59] on input "My thoughtsd" at bounding box center [629, 63] width 273 height 20
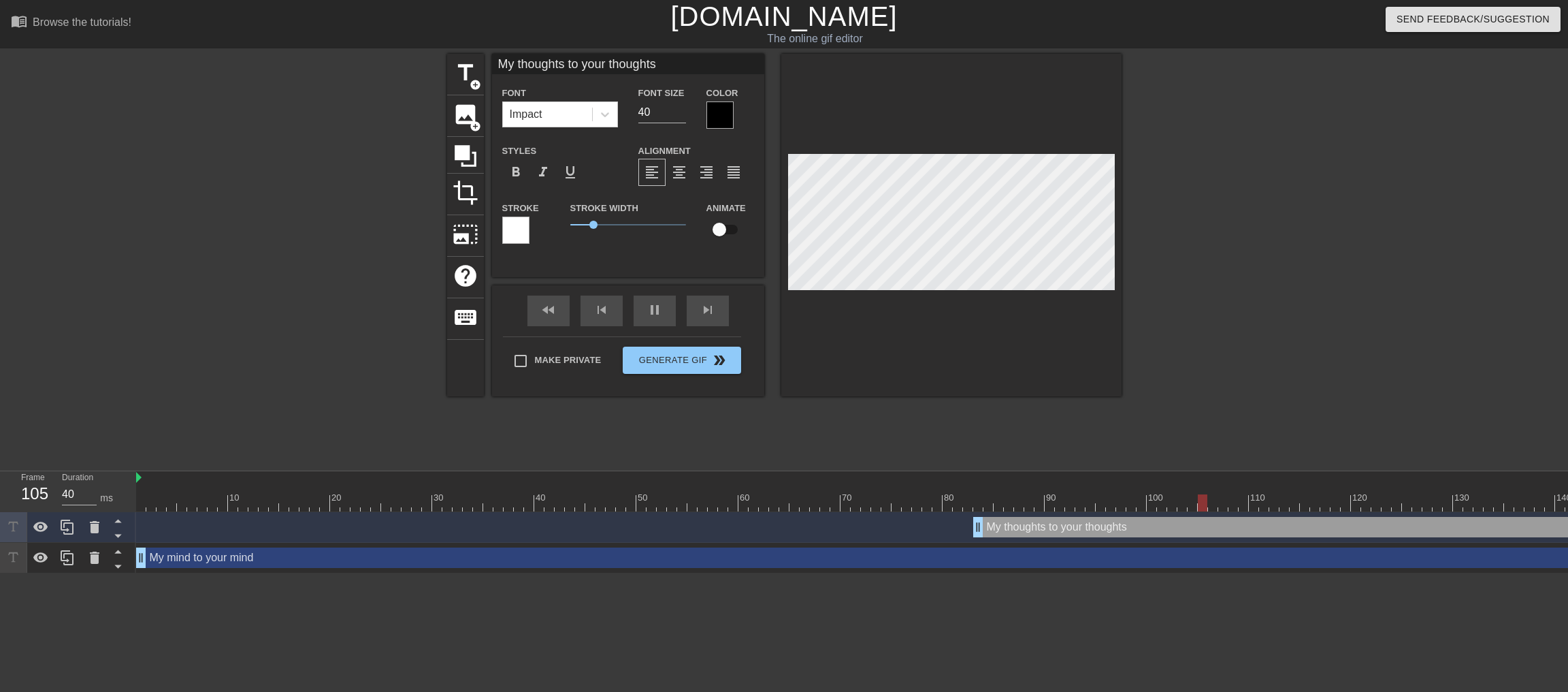
type input "My thoughts to your thoughts."
click at [680, 123] on input "39" at bounding box center [662, 112] width 48 height 22
click at [680, 123] on input "38" at bounding box center [662, 112] width 48 height 22
click at [680, 123] on input "37" at bounding box center [662, 112] width 48 height 22
click at [680, 123] on input "36" at bounding box center [662, 112] width 48 height 22
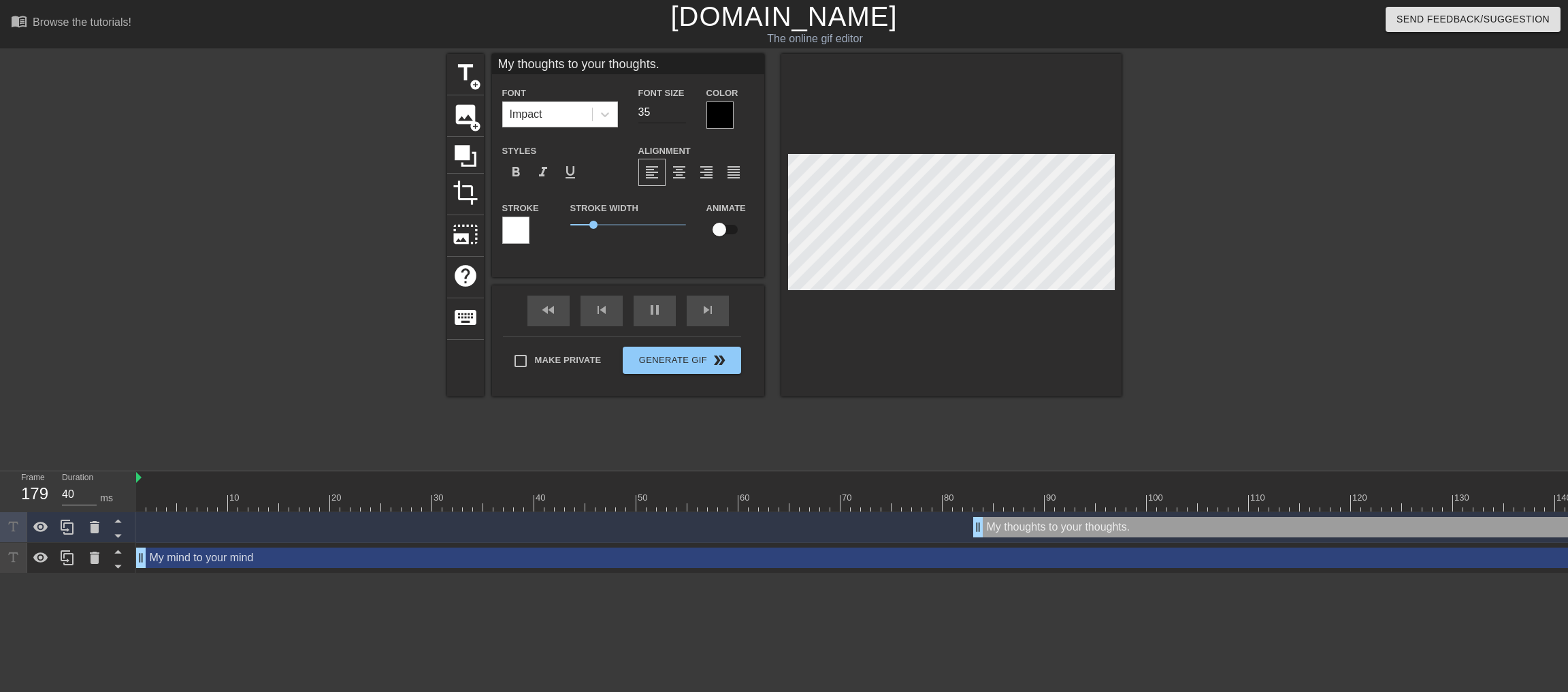
click at [680, 123] on input "35" at bounding box center [662, 112] width 48 height 22
click at [680, 123] on input "34" at bounding box center [662, 112] width 48 height 22
click at [680, 123] on input "33" at bounding box center [662, 112] width 48 height 22
click at [680, 123] on input "32" at bounding box center [662, 112] width 48 height 22
click at [680, 123] on input "31" at bounding box center [662, 112] width 48 height 22
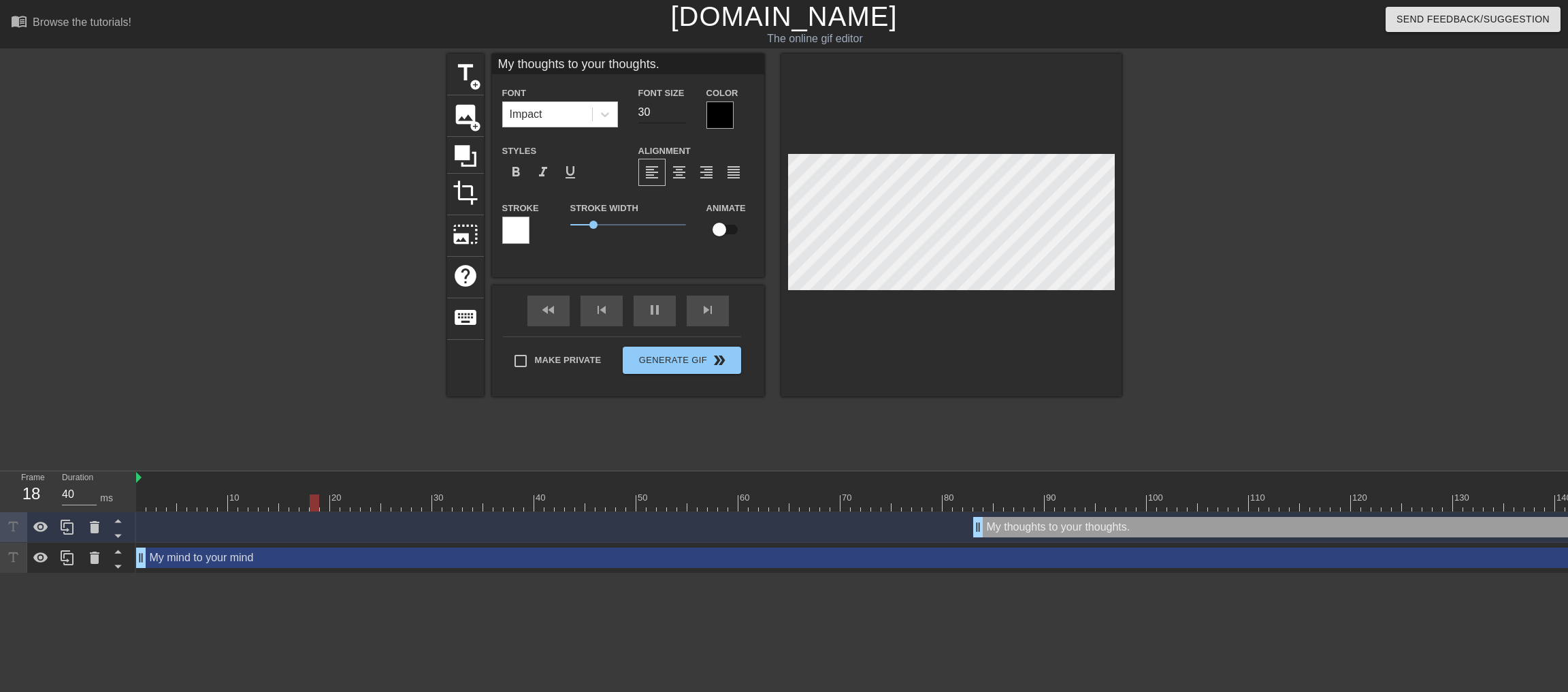
type input "30"
click at [680, 123] on input "30" at bounding box center [662, 112] width 48 height 22
type input "My thoughts to your thoughts."
click at [753, 165] on div "Alignment format_align_left format_align_center format_align_right format_align…" at bounding box center [697, 164] width 136 height 44
click at [762, 217] on div "Animate" at bounding box center [730, 221] width 68 height 43
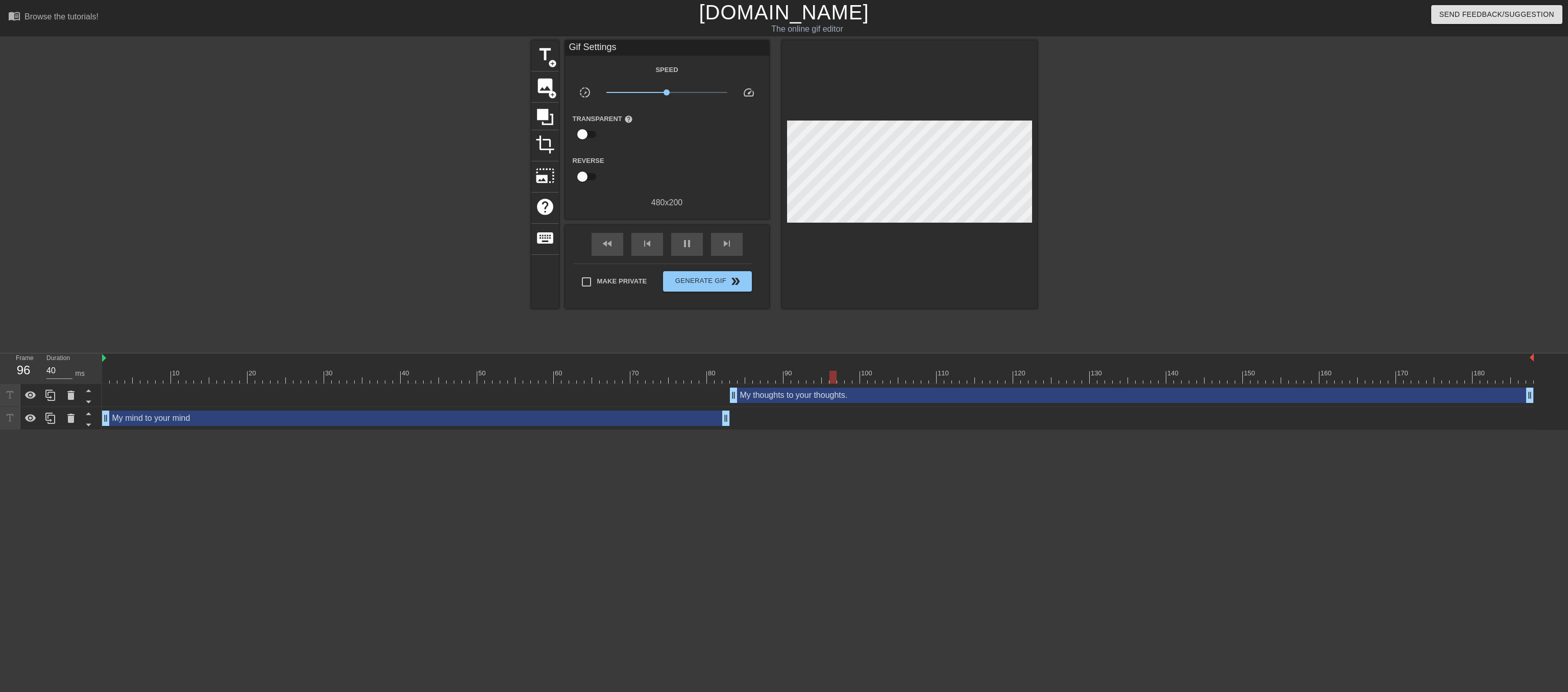
drag, startPoint x: 1532, startPoint y: 418, endPoint x: 725, endPoint y: 405, distance: 807.1
click at [725, 405] on div "My thoughts to your thoughts. drag_handle drag_handle My mind to your mind drag…" at bounding box center [835, 407] width 1466 height 46
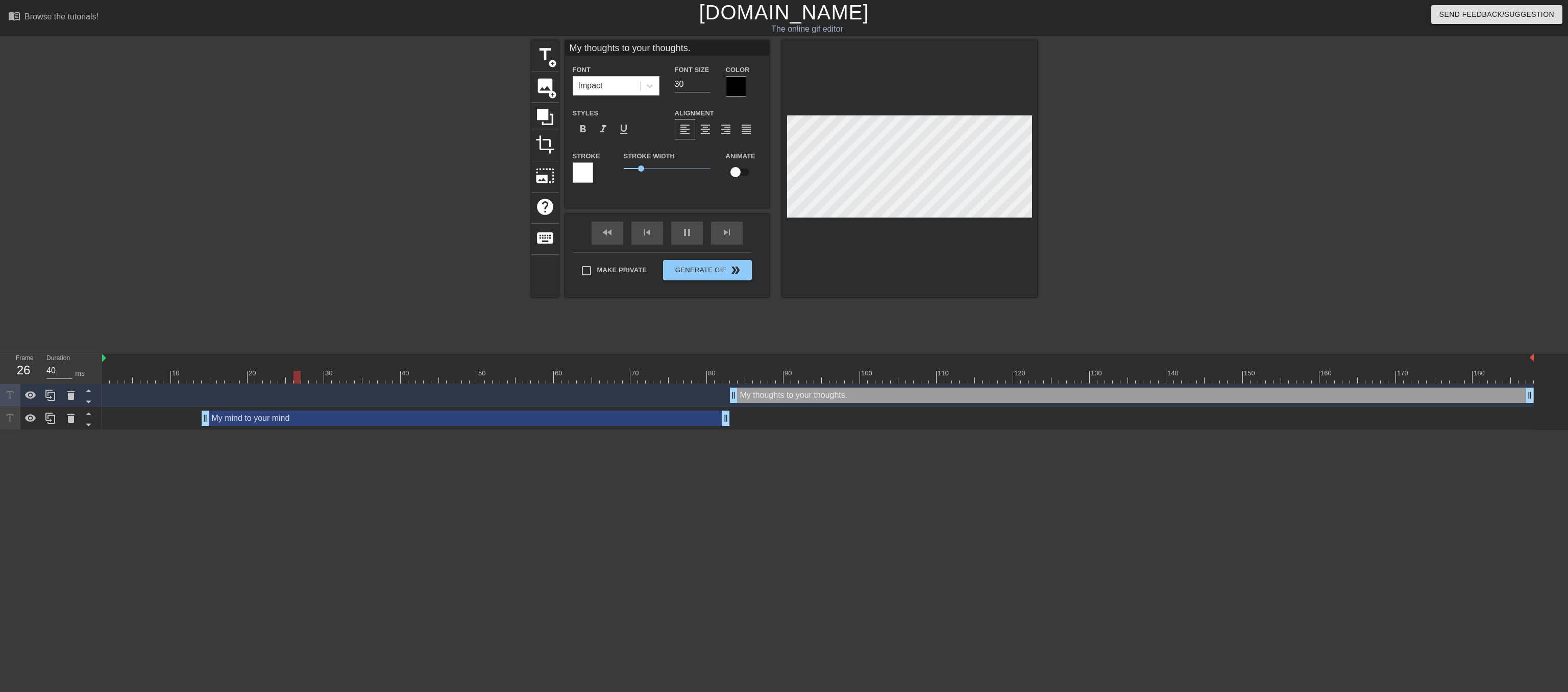
drag, startPoint x: 104, startPoint y: 420, endPoint x: 207, endPoint y: 423, distance: 103.0
click at [207, 423] on div "My mind to your mind drag_handle drag_handle" at bounding box center [466, 418] width 528 height 15
type input "My mind to your mind"
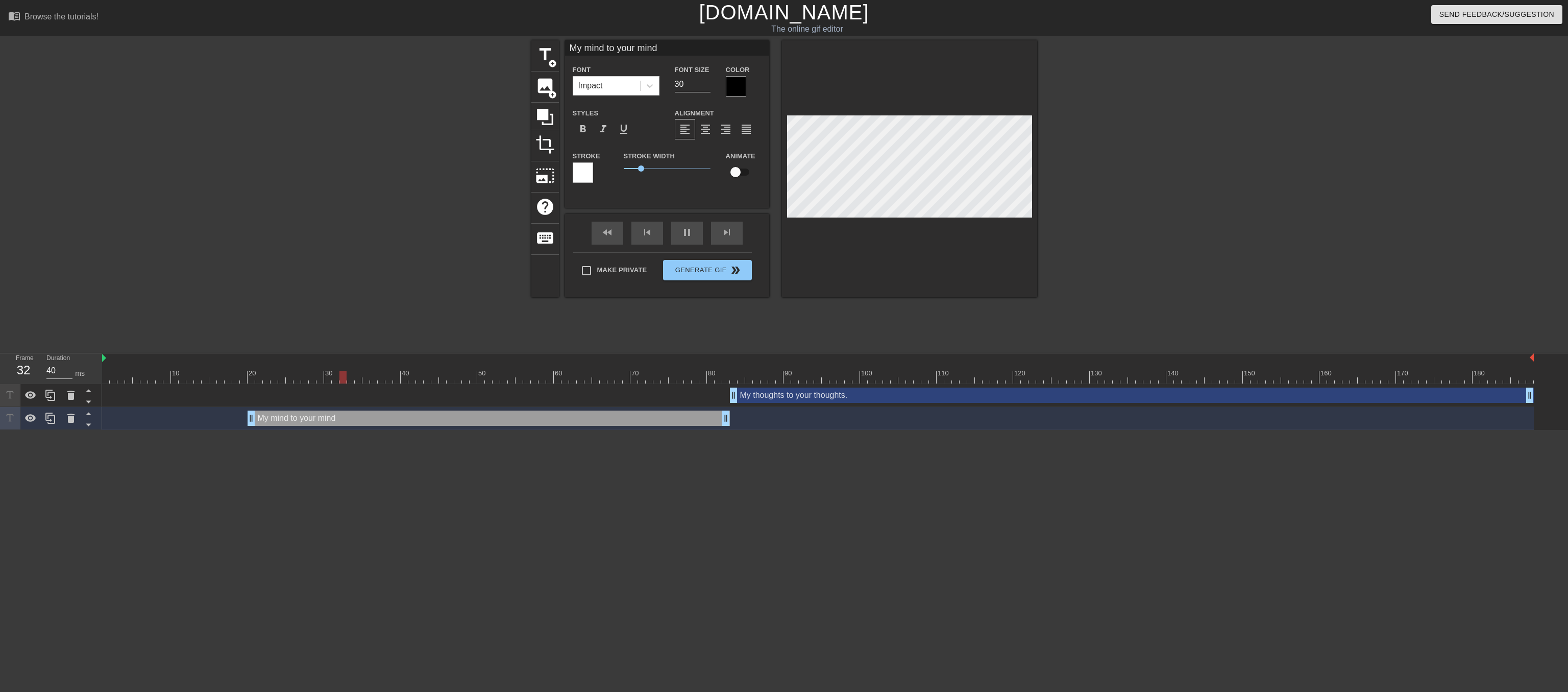
drag, startPoint x: 209, startPoint y: 420, endPoint x: 252, endPoint y: 422, distance: 43.0
click at [252, 422] on div "My mind to your mind drag_handle drag_handle" at bounding box center [489, 418] width 482 height 15
drag, startPoint x: 251, startPoint y: 414, endPoint x: 478, endPoint y: 433, distance: 227.8
click at [478, 430] on html "menu_book Browse the tutorials! Gifntext.com The online gif editor Send Feedbac…" at bounding box center [784, 215] width 1568 height 430
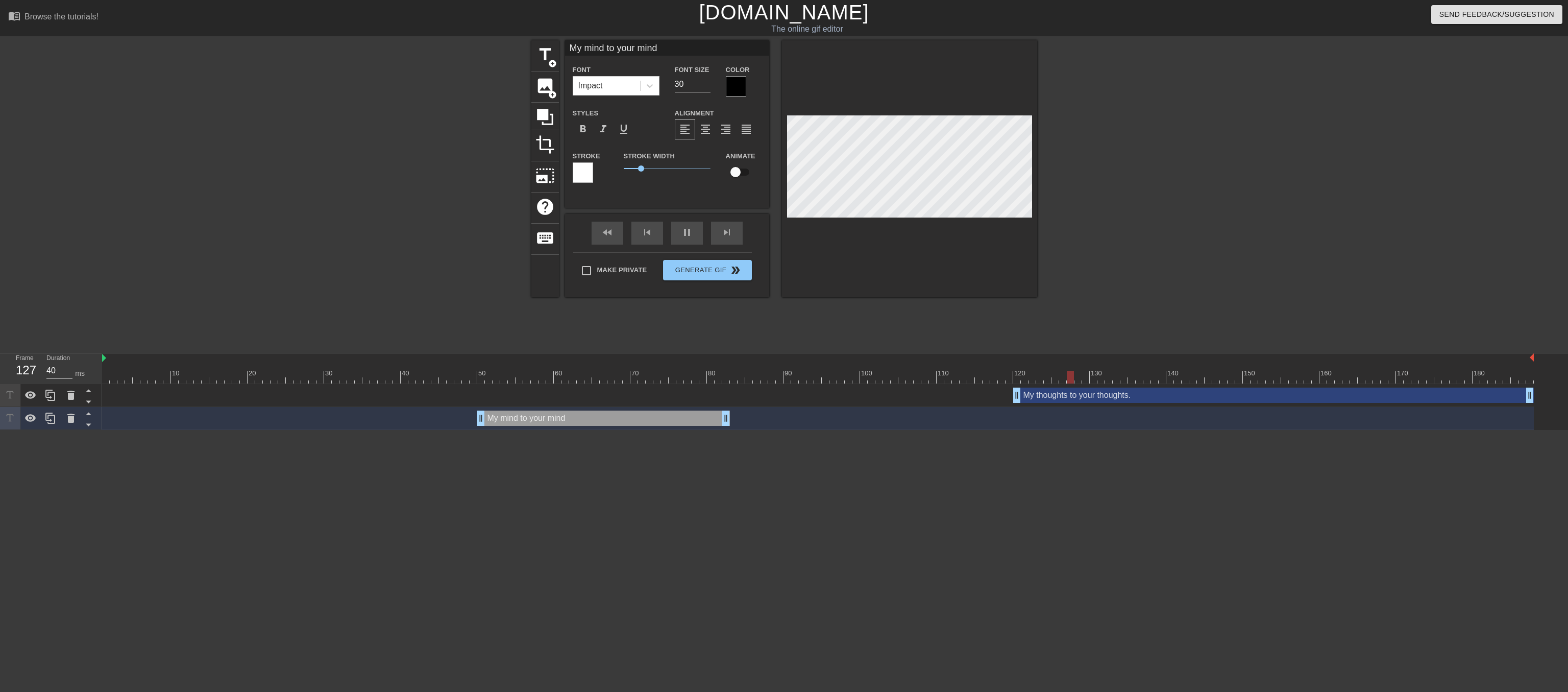
drag, startPoint x: 735, startPoint y: 397, endPoint x: 1015, endPoint y: 407, distance: 280.2
click at [1015, 407] on div "My thoughts to your thoughts. drag_handle drag_handle My mind to your mind drag…" at bounding box center [835, 407] width 1466 height 46
drag, startPoint x: 728, startPoint y: 418, endPoint x: 969, endPoint y: 431, distance: 241.4
click at [969, 430] on html "menu_book Browse the tutorials! Gifntext.com The online gif editor Send Feedbac…" at bounding box center [784, 215] width 1568 height 430
drag, startPoint x: 479, startPoint y: 416, endPoint x: 547, endPoint y: 418, distance: 68.0
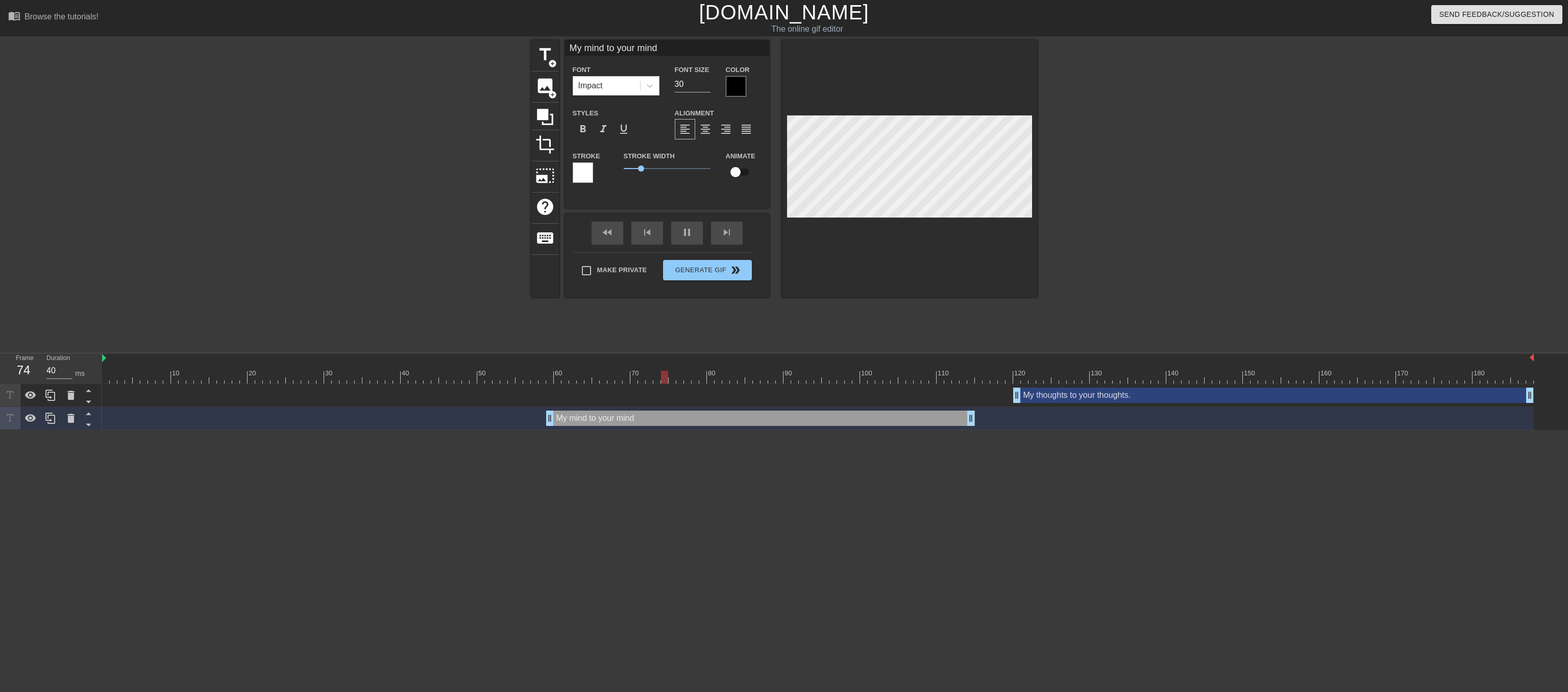
click at [547, 418] on div "My mind to your mind drag_handle drag_handle" at bounding box center [761, 418] width 429 height 15
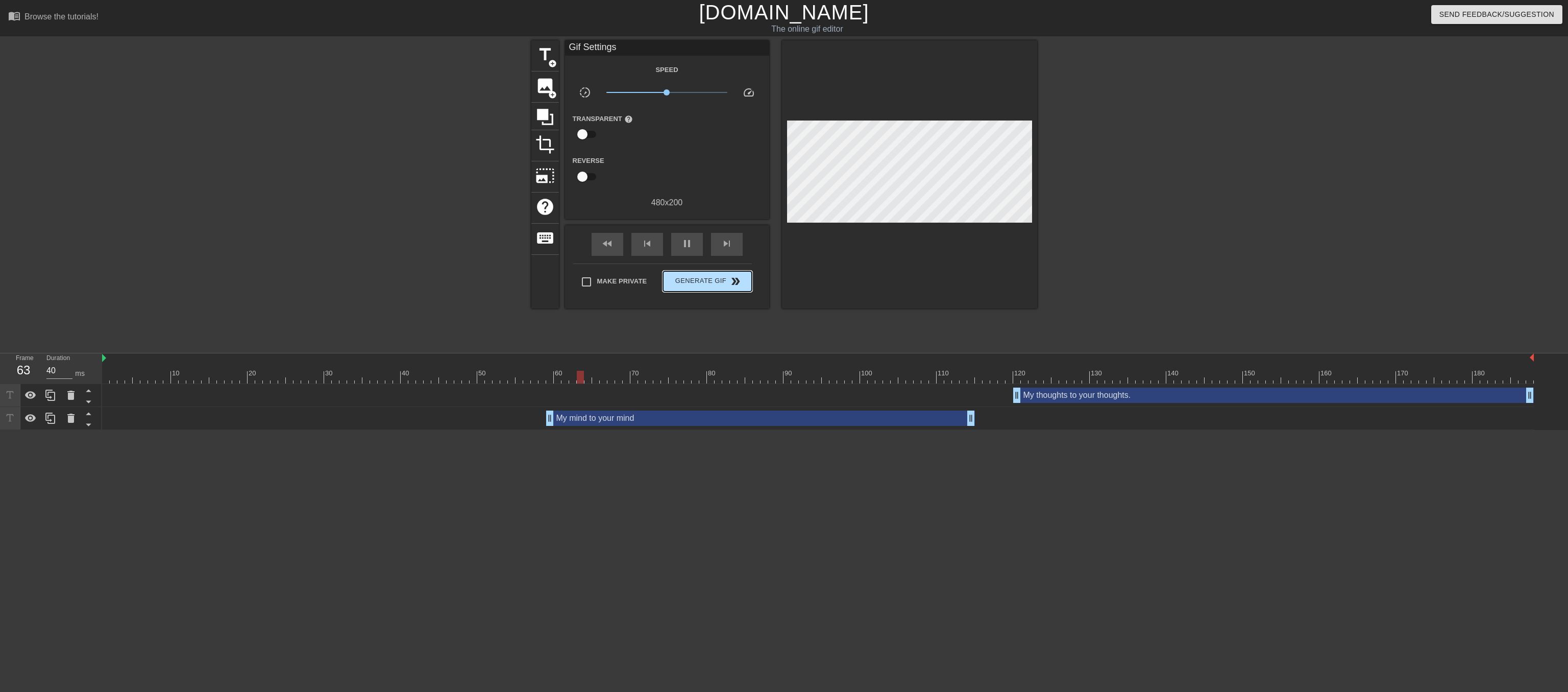
click at [702, 281] on div "Make Private Generate Gif double_arrow" at bounding box center [663, 284] width 178 height 40
click at [696, 287] on span "Generate Gif double_arrow" at bounding box center [707, 281] width 80 height 12
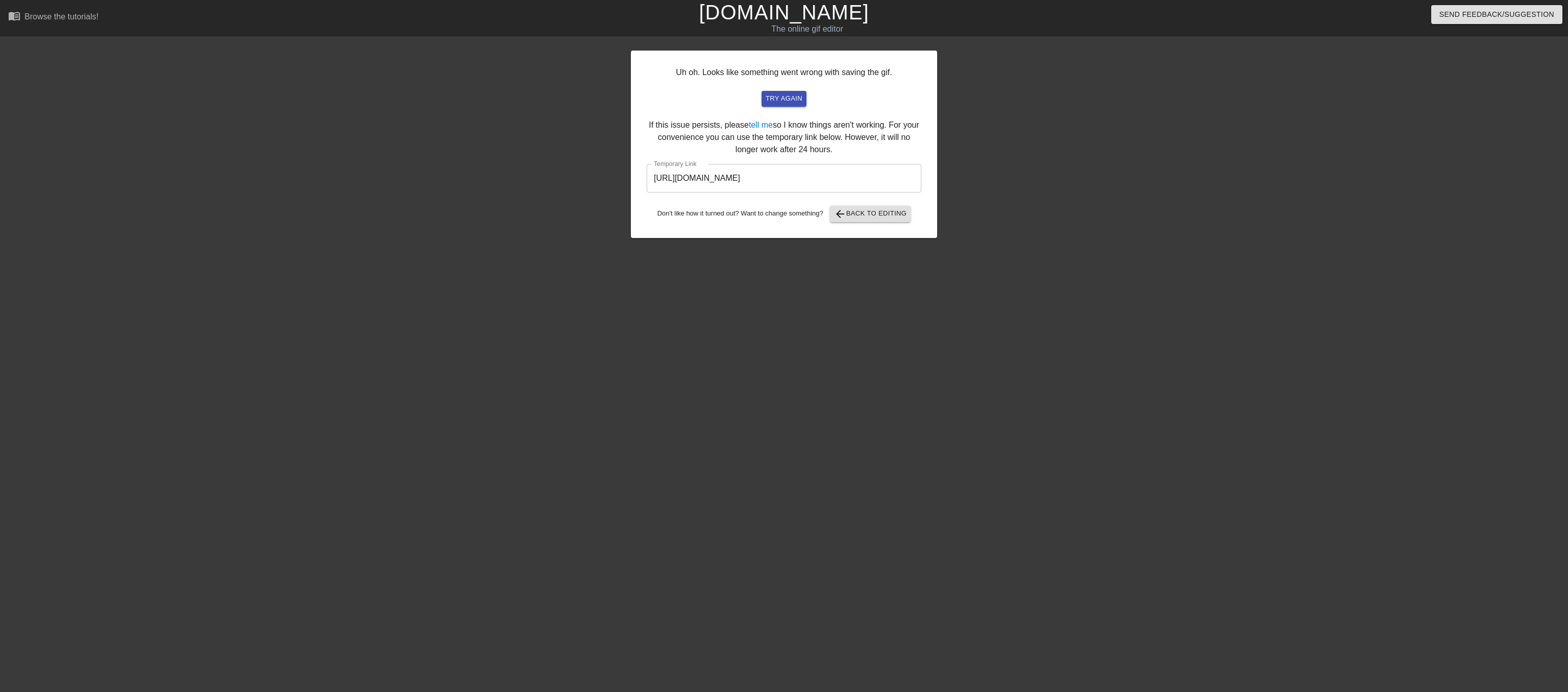
click at [828, 192] on input "https://www.gifntext.com/temp_generations/gnUKZq4h.gif" at bounding box center [784, 179] width 275 height 29
drag, startPoint x: 651, startPoint y: 199, endPoint x: 1041, endPoint y: 209, distance: 390.1
click at [1041, 209] on div "Uh oh. Looks like something went wrong with saving the gif. try again If this i…" at bounding box center [784, 194] width 1568 height 307
drag, startPoint x: 920, startPoint y: 199, endPoint x: 565, endPoint y: 203, distance: 355.0
click at [565, 203] on div "Uh oh. Looks like something went wrong with saving the gif. try again If this i…" at bounding box center [784, 194] width 1568 height 307
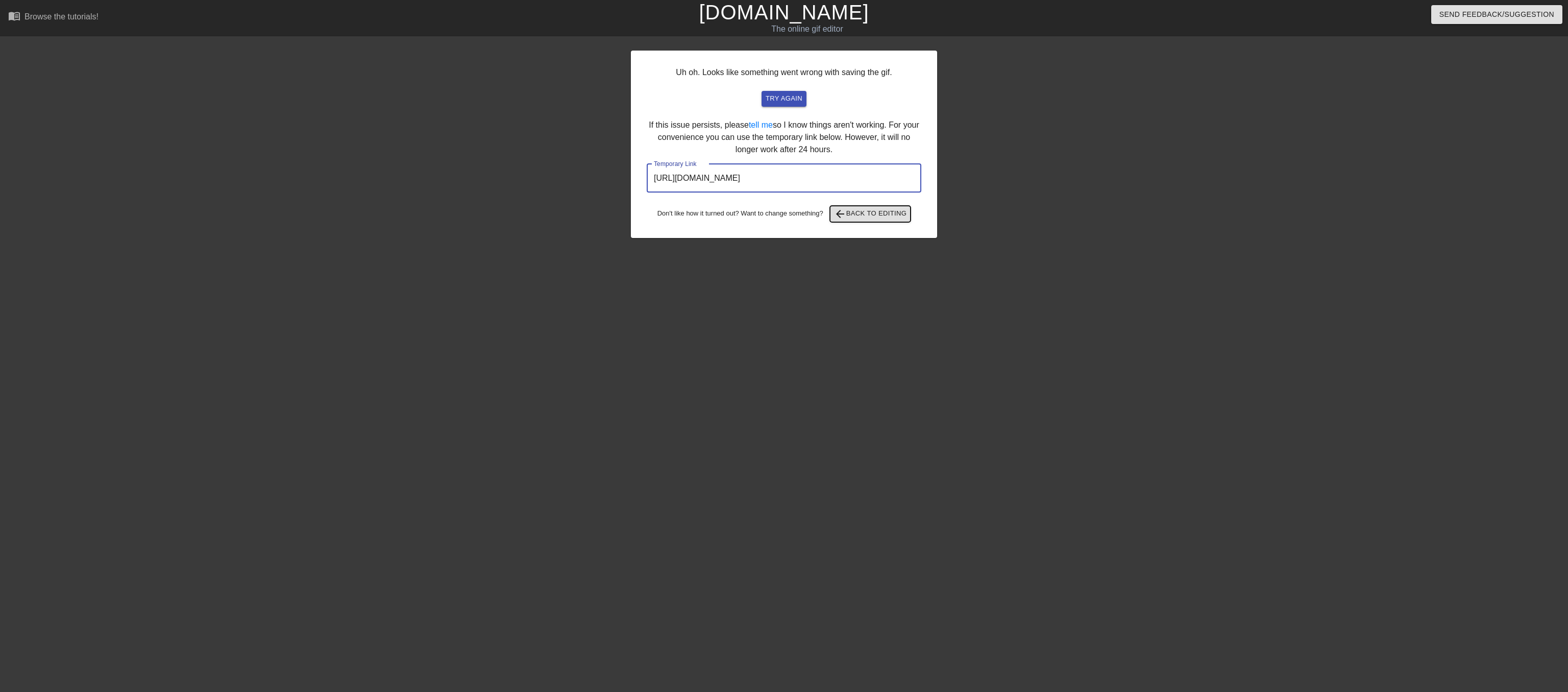
click at [854, 220] on span "arrow_back Back to Editing" at bounding box center [870, 214] width 73 height 12
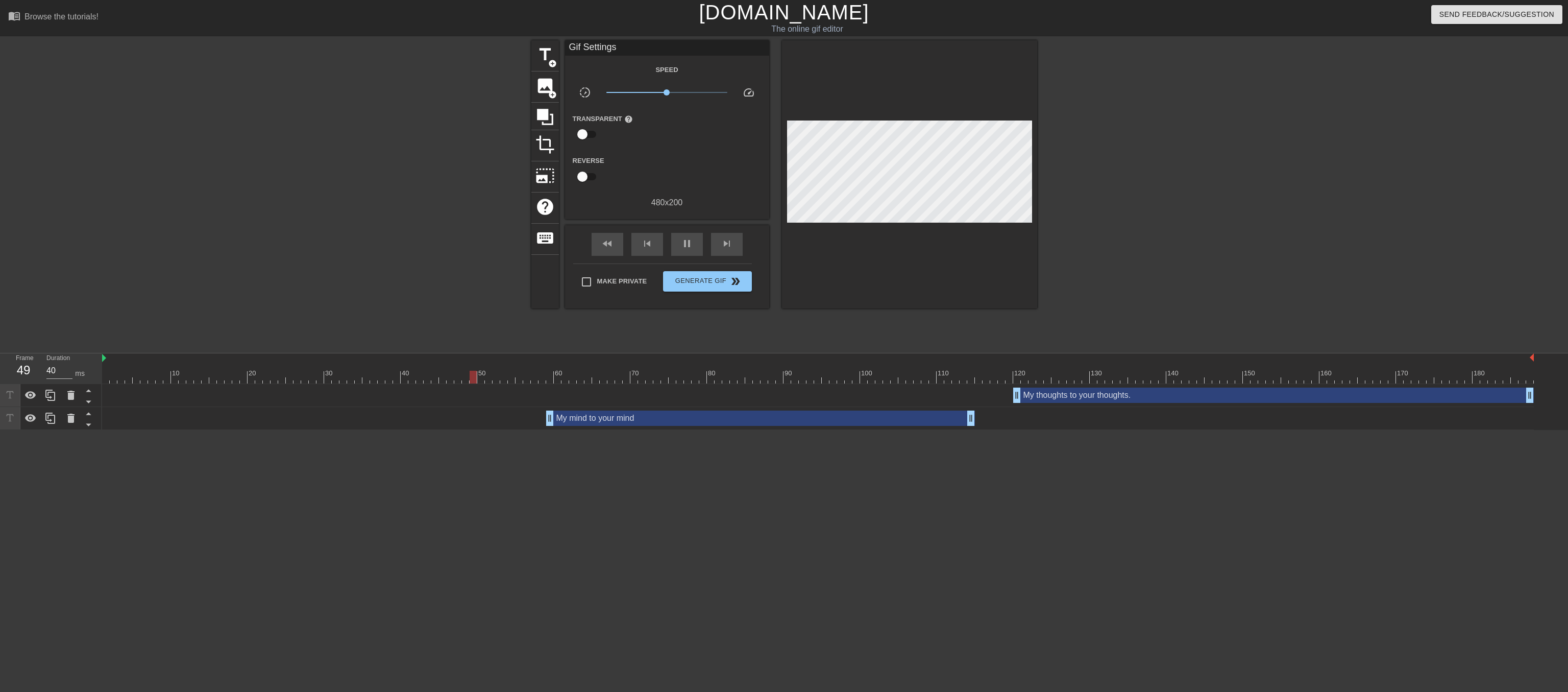
click at [789, 14] on link "[DOMAIN_NAME]" at bounding box center [784, 12] width 170 height 22
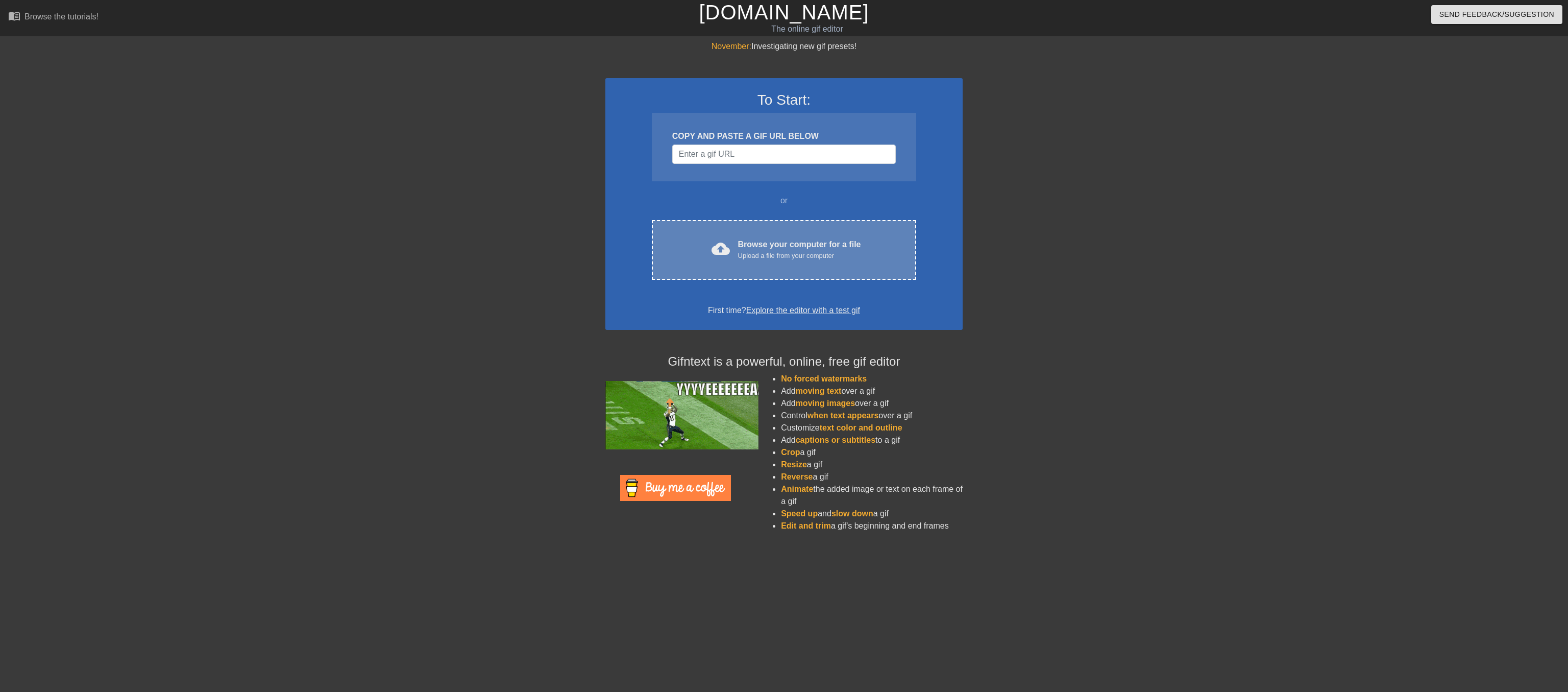
click at [756, 261] on div "Browse your computer for a file Upload a file from your computer" at bounding box center [799, 249] width 123 height 22
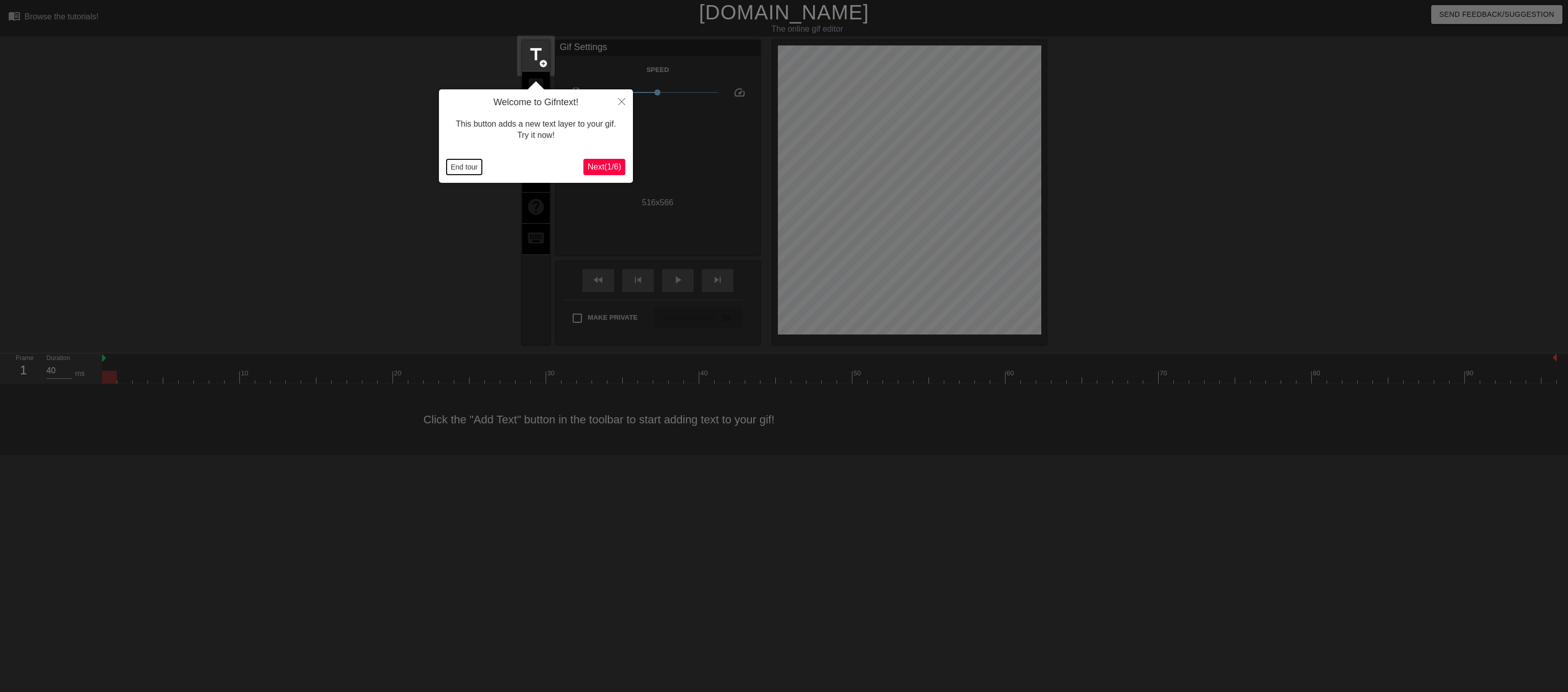
click at [459, 162] on button "End tour" at bounding box center [464, 166] width 35 height 15
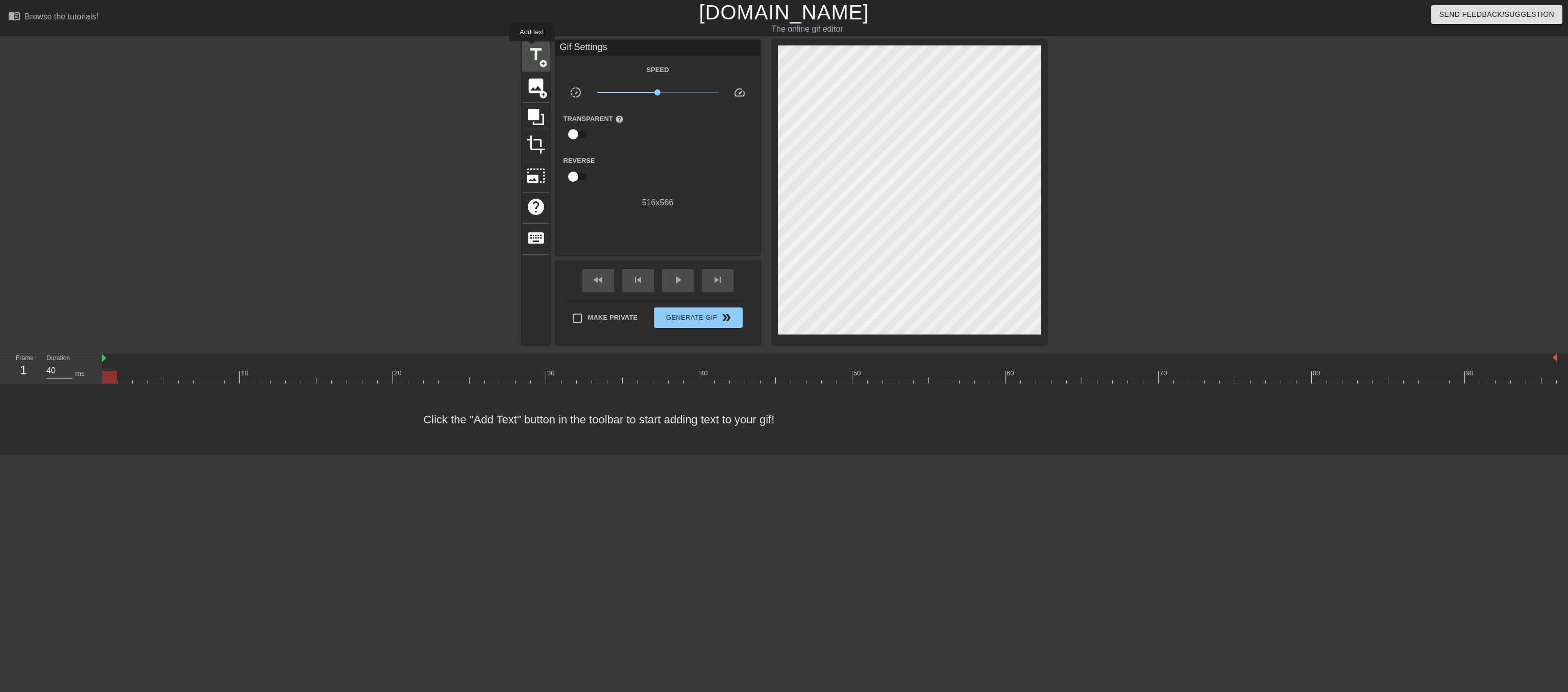
click at [532, 48] on span "title" at bounding box center [535, 54] width 19 height 19
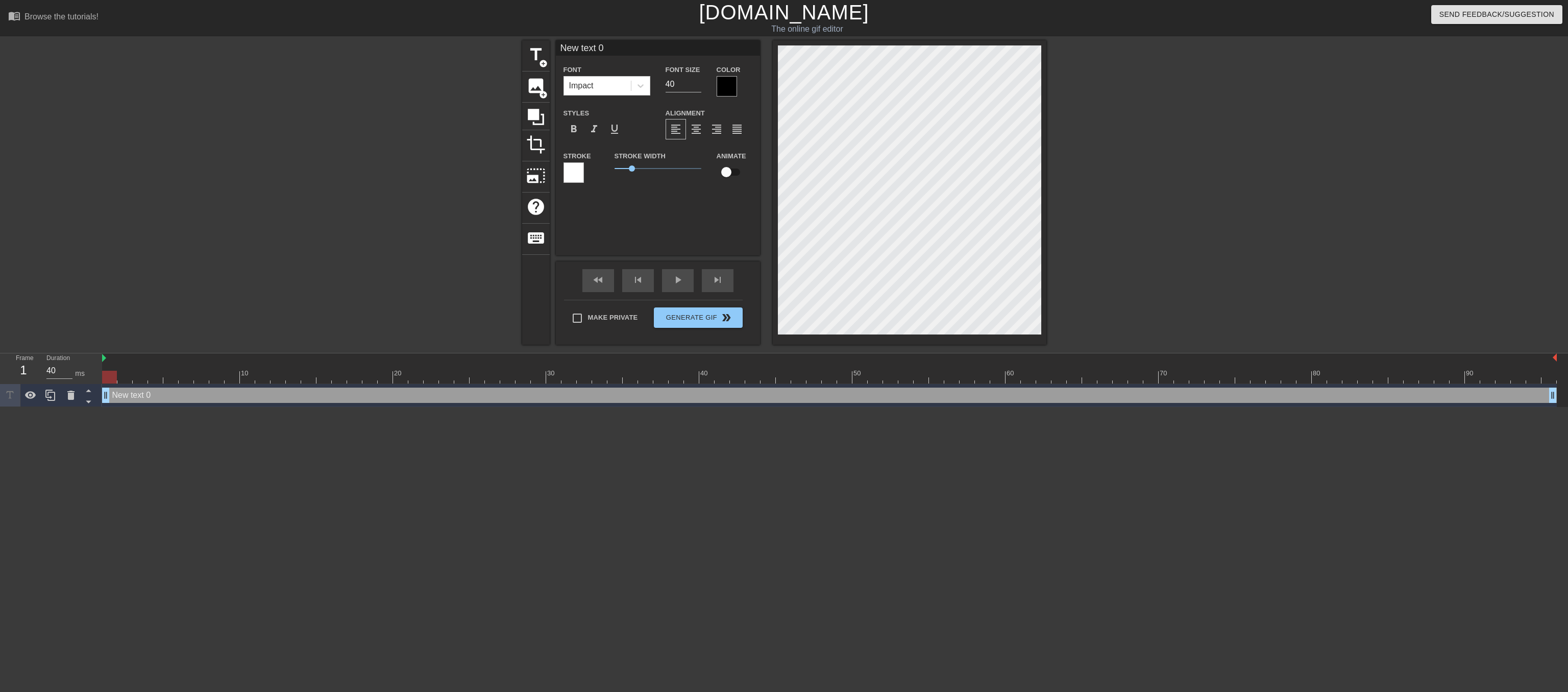
scroll to position [0, 1]
type input "New text"
type textarea "New text"
type input "New text"
type textarea "New text"
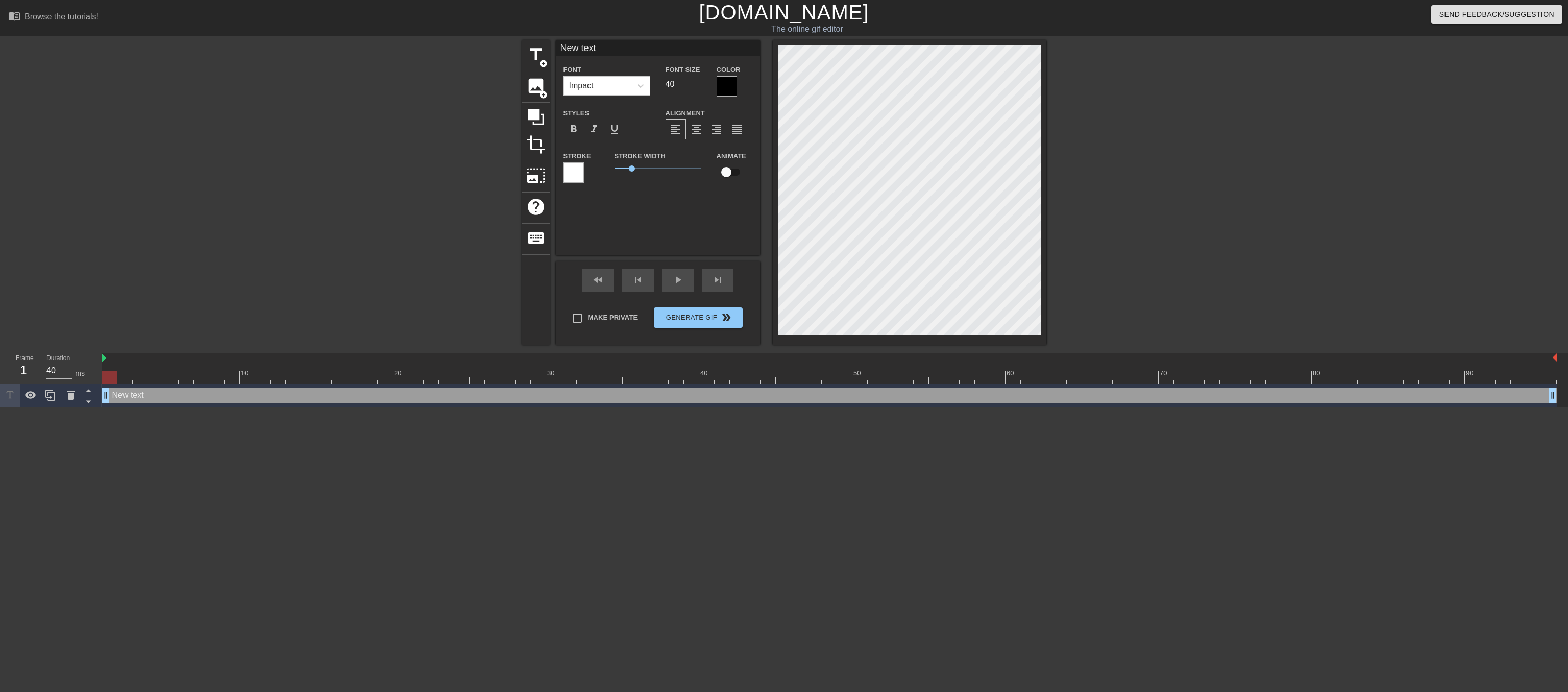
type input "New tex"
type textarea "New tex"
type input "New te"
type textarea "New te"
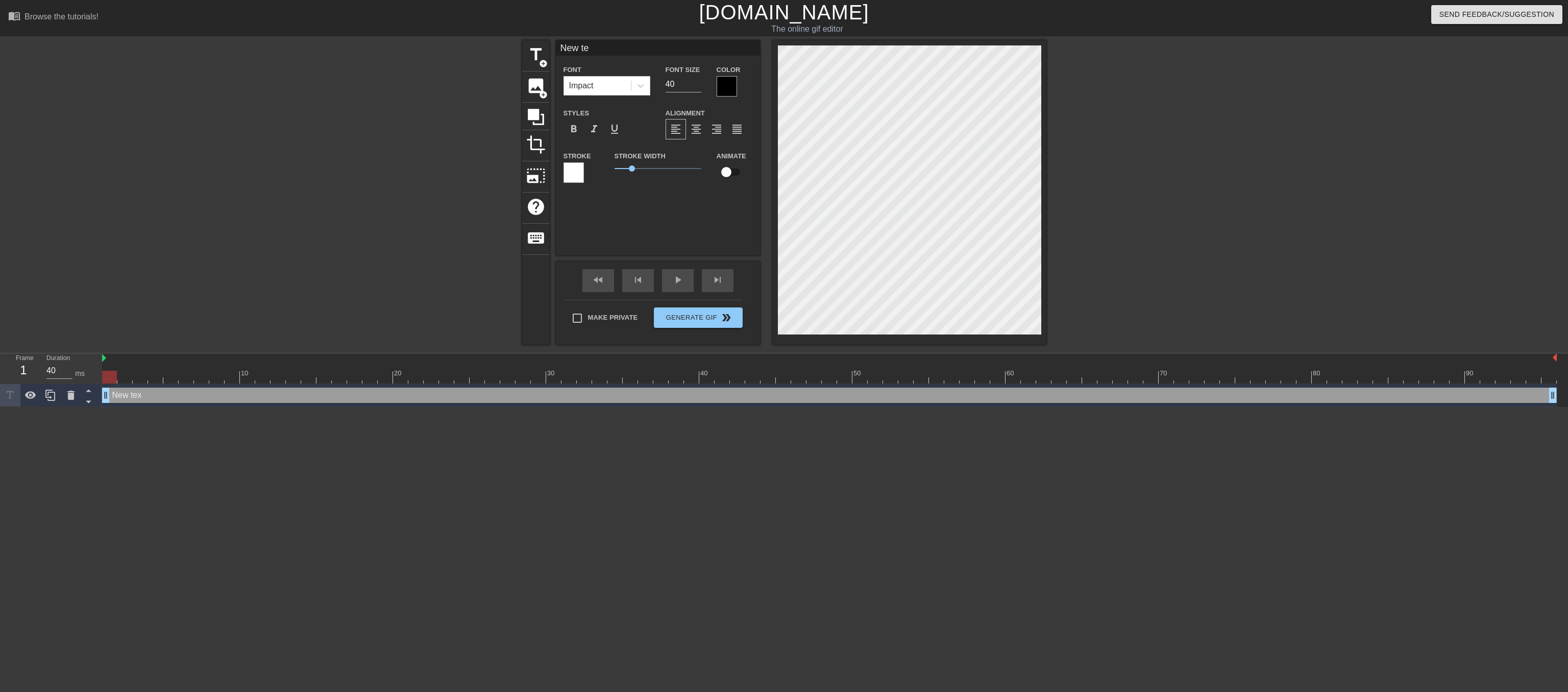
type input "New t"
type textarea "New t"
type input "New"
type textarea "New"
type input "New"
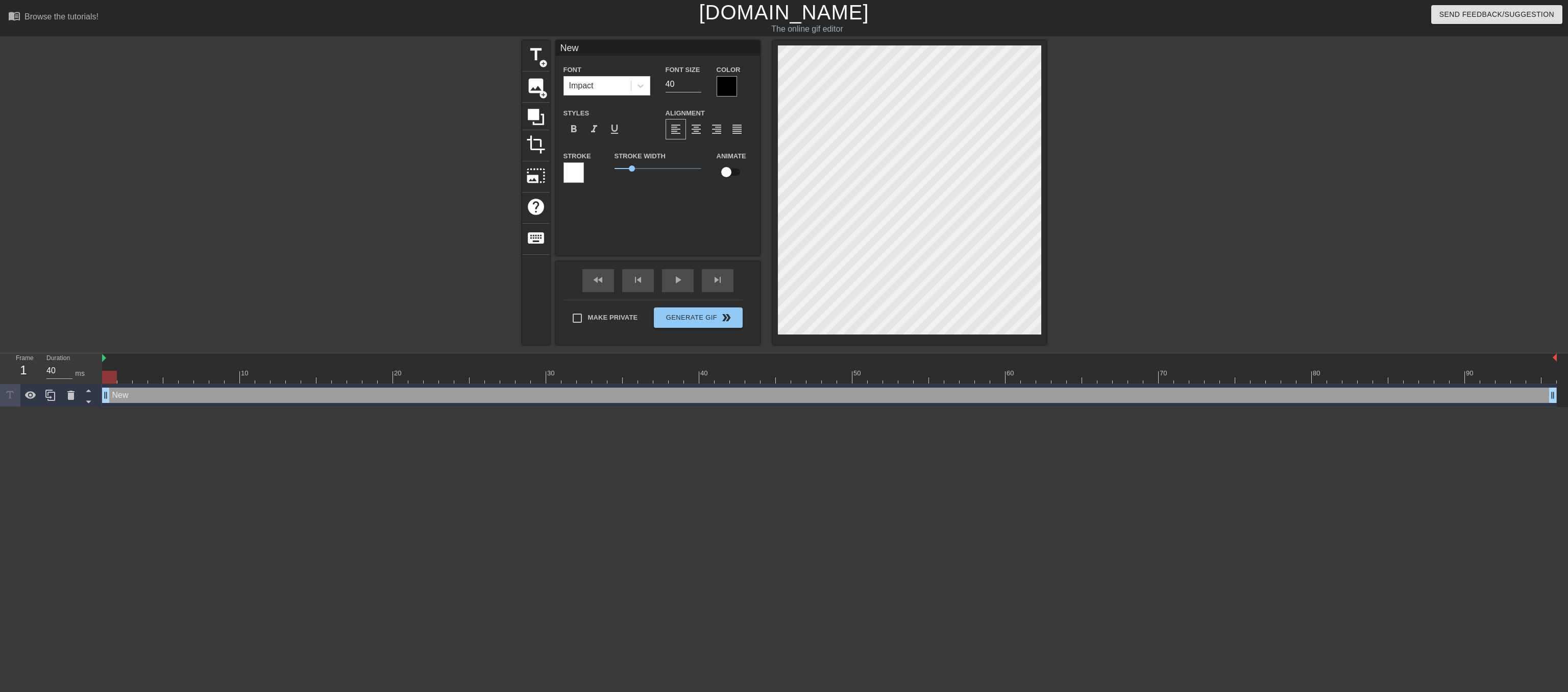
type textarea "New"
type input "Ne"
type textarea "Ne"
type input "N"
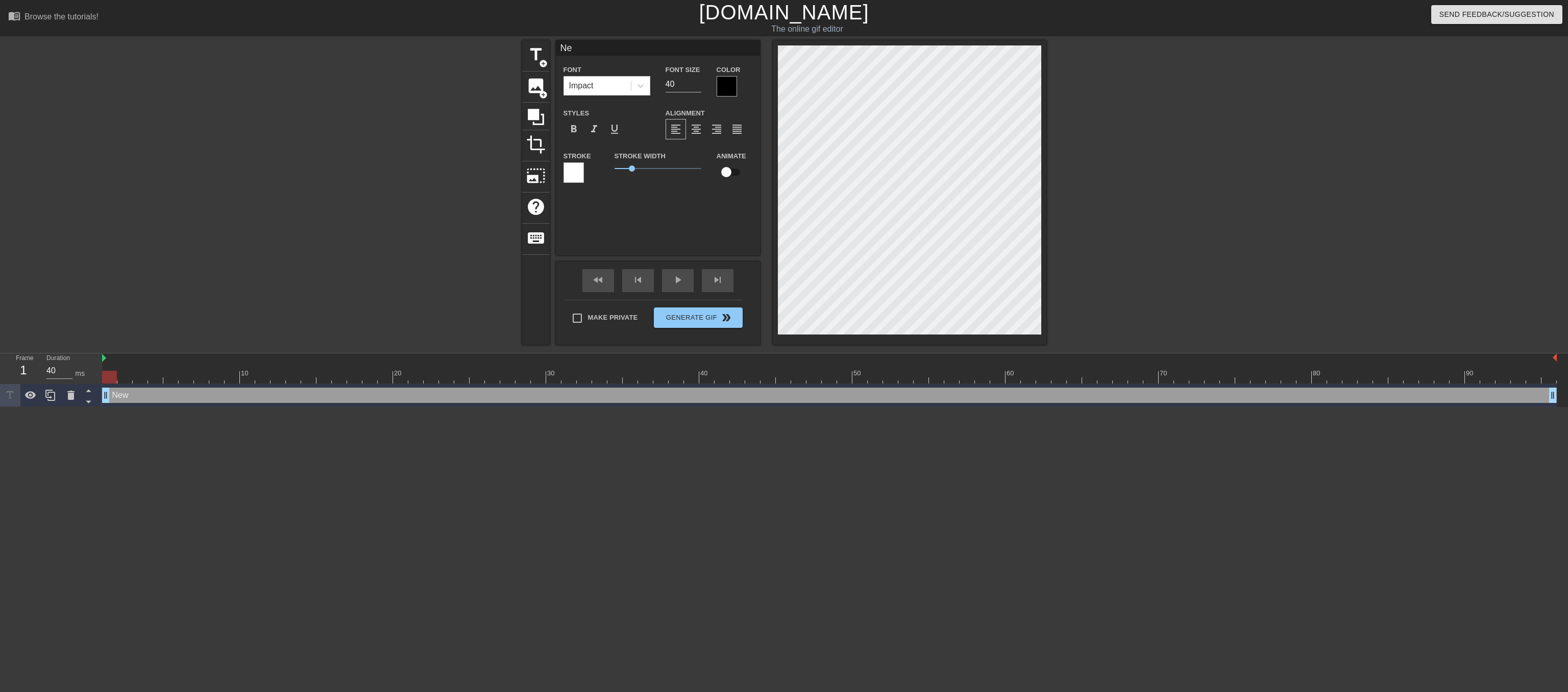
type textarea "N"
type input "I"
type textarea "I"
type input "I"
type textarea "I"
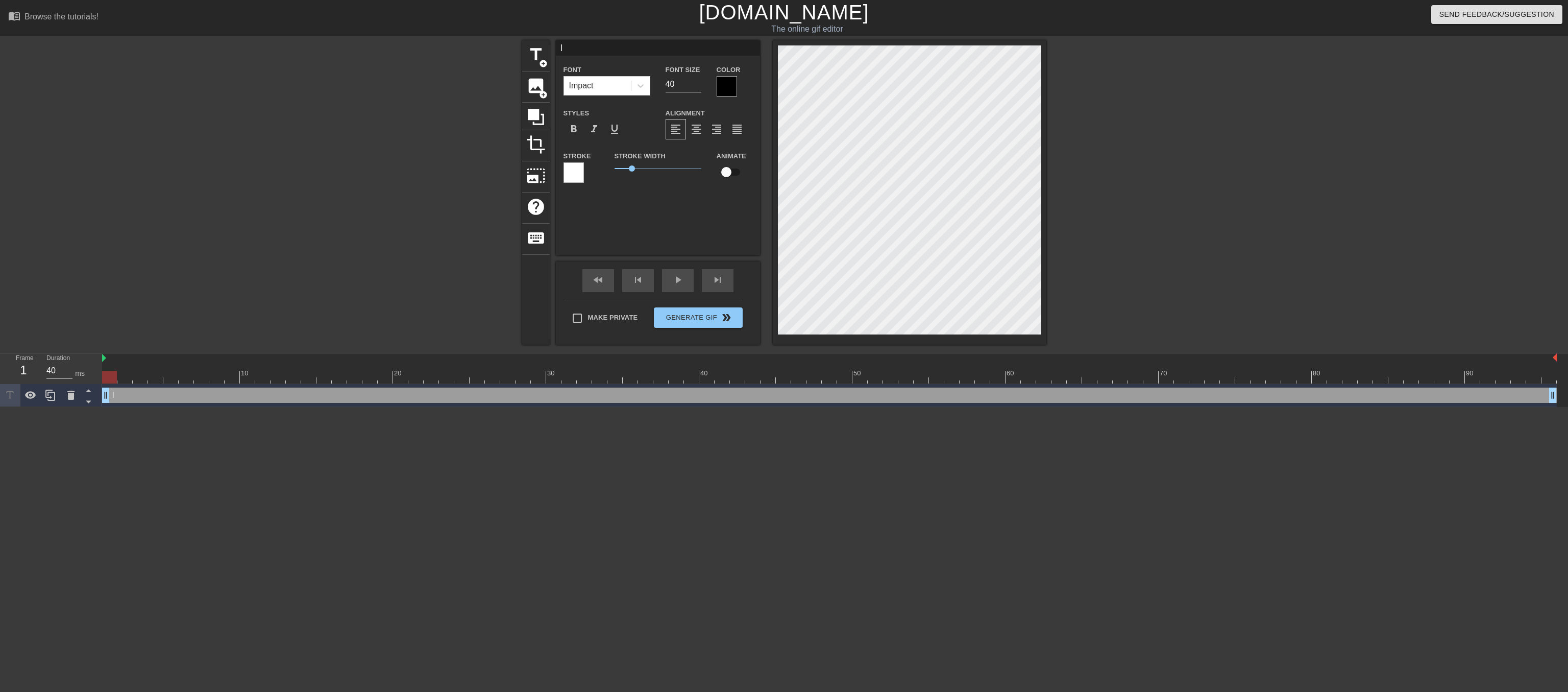
type input "I p"
type textarea "I p"
type input "I po"
type textarea "I po"
type input "I poo"
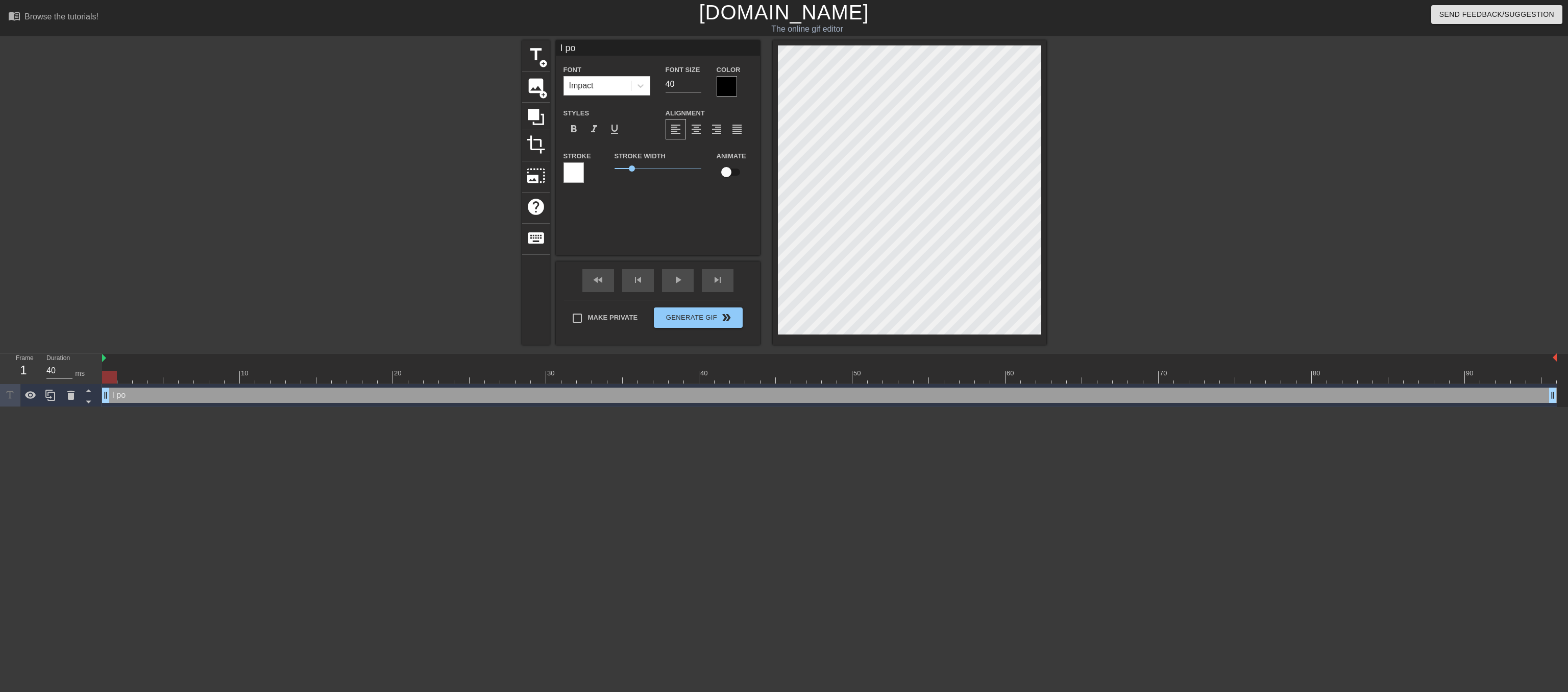
type textarea "I poo"
type input "I poot"
type textarea "I poot"
type input "I poote"
type textarea "I poote"
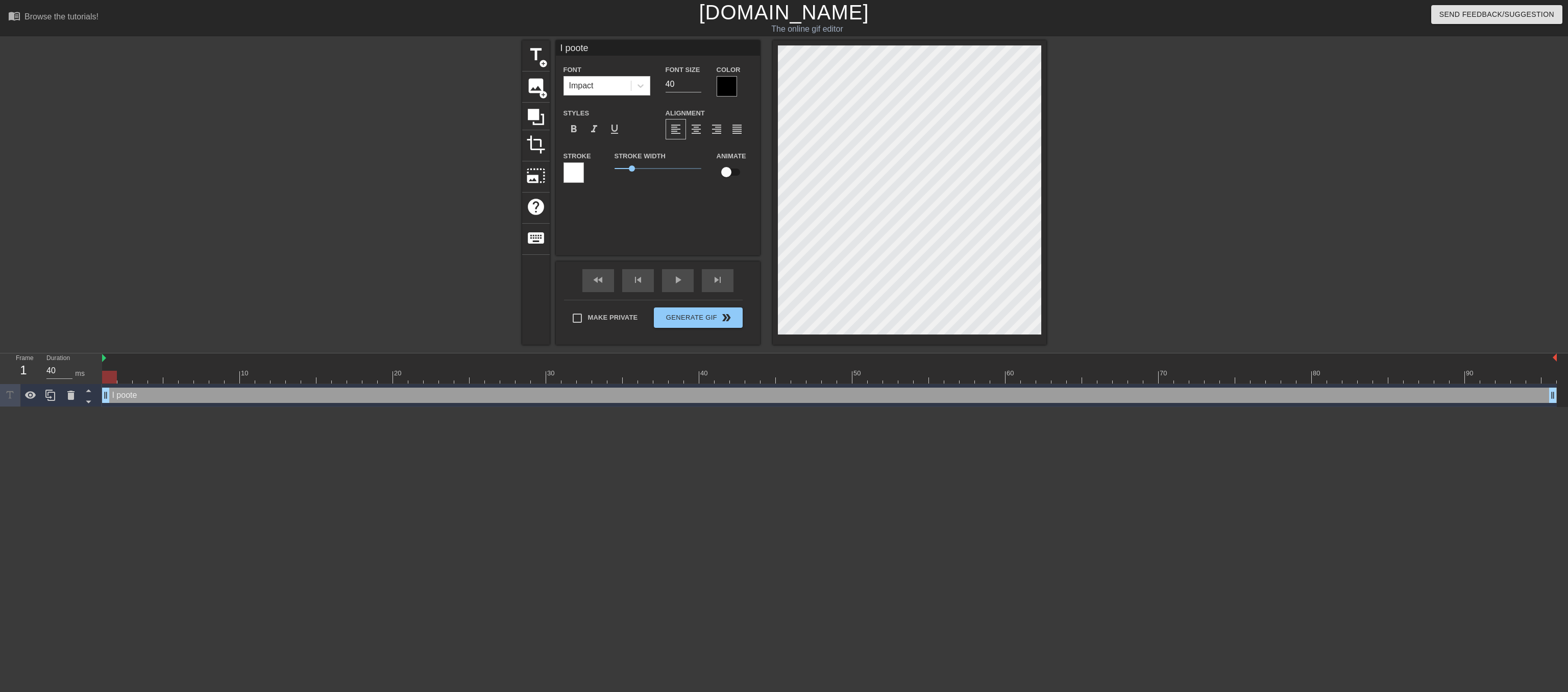
type input "I pooted"
type textarea "I pooted"
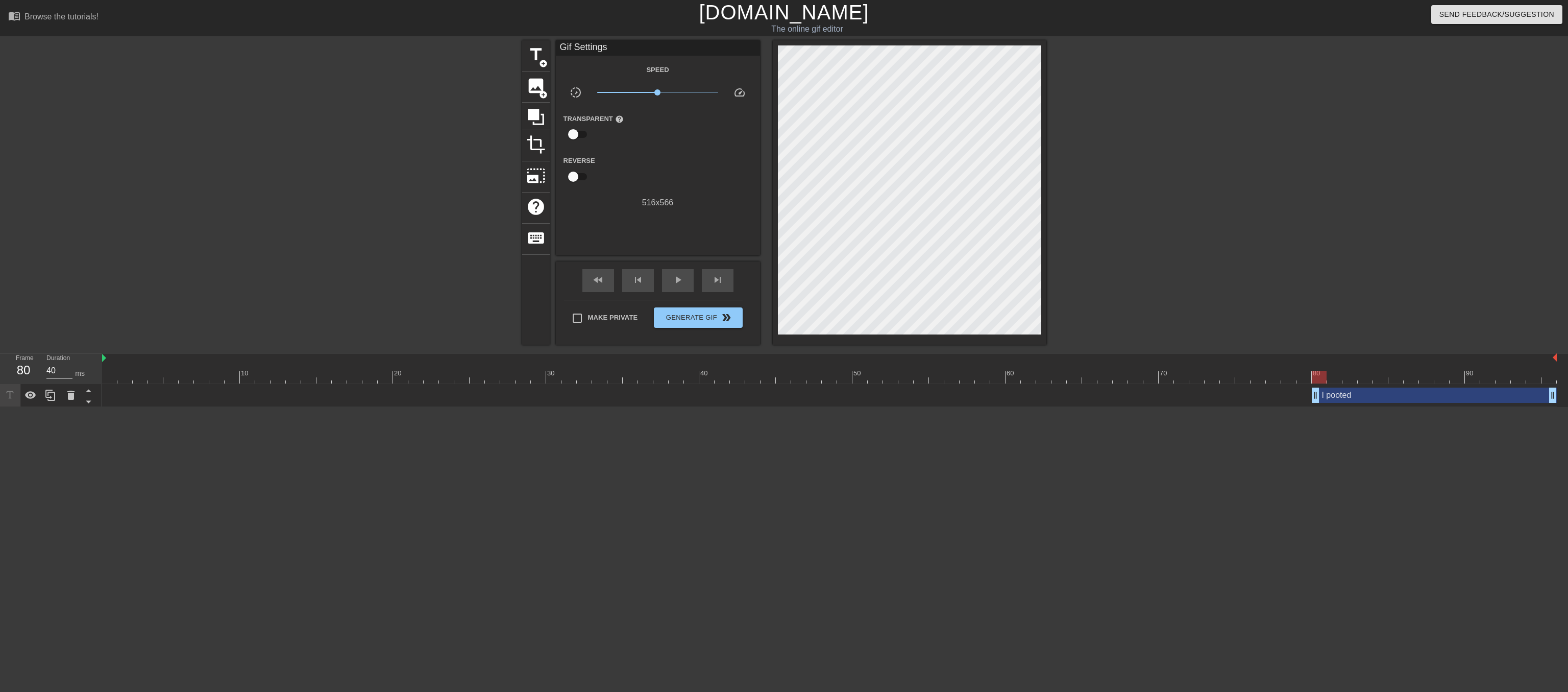
drag, startPoint x: 107, startPoint y: 395, endPoint x: 1316, endPoint y: 408, distance: 1209.1
click at [1316, 407] on html "menu_book Browse the tutorials! [DOMAIN_NAME] The online gif editor Send Feedba…" at bounding box center [784, 203] width 1568 height 407
click at [683, 285] on span "play_arrow" at bounding box center [678, 279] width 12 height 12
click at [681, 282] on span "pause" at bounding box center [678, 279] width 12 height 12
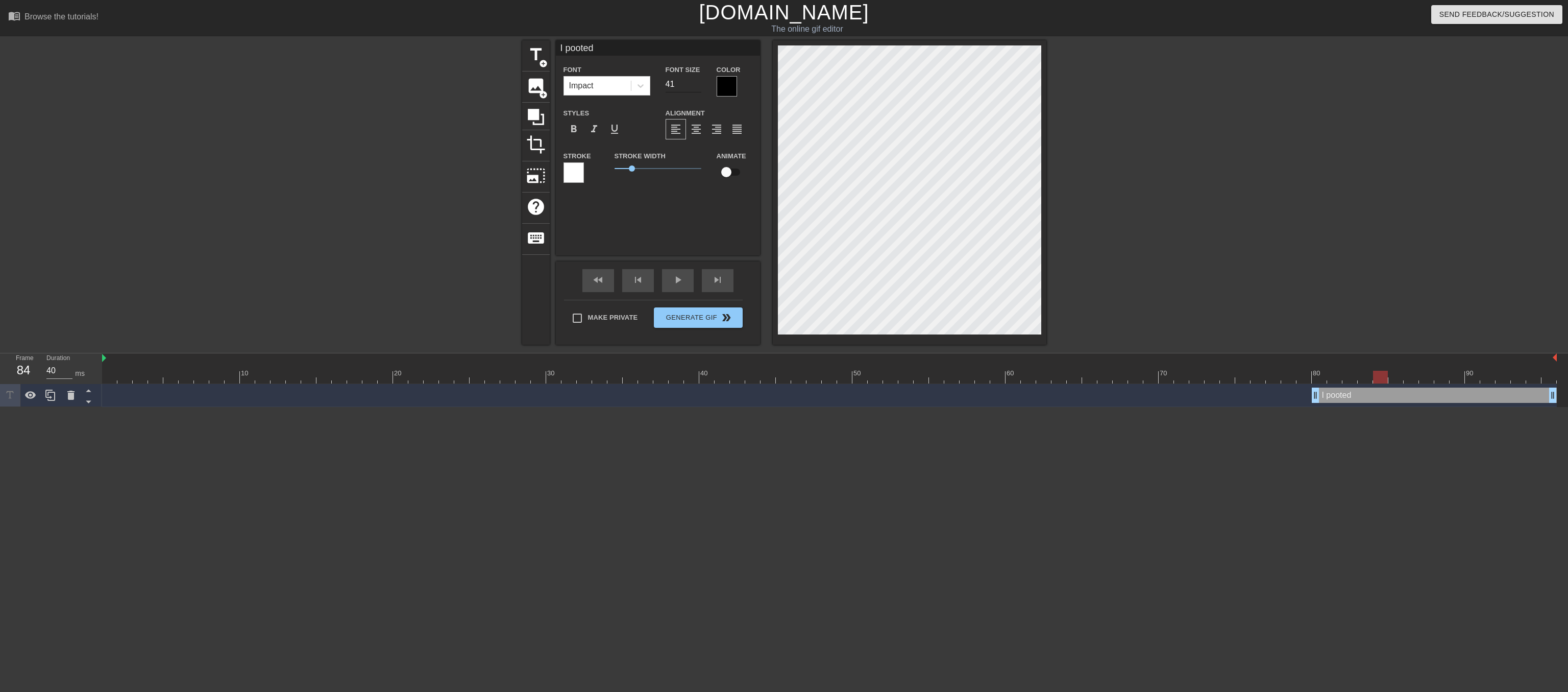
click at [699, 85] on input "41" at bounding box center [684, 84] width 36 height 17
click at [699, 85] on input "42" at bounding box center [684, 84] width 36 height 17
click at [699, 85] on input "43" at bounding box center [684, 84] width 36 height 17
click at [699, 85] on input "44" at bounding box center [684, 84] width 36 height 17
click at [699, 85] on input "45" at bounding box center [684, 84] width 36 height 17
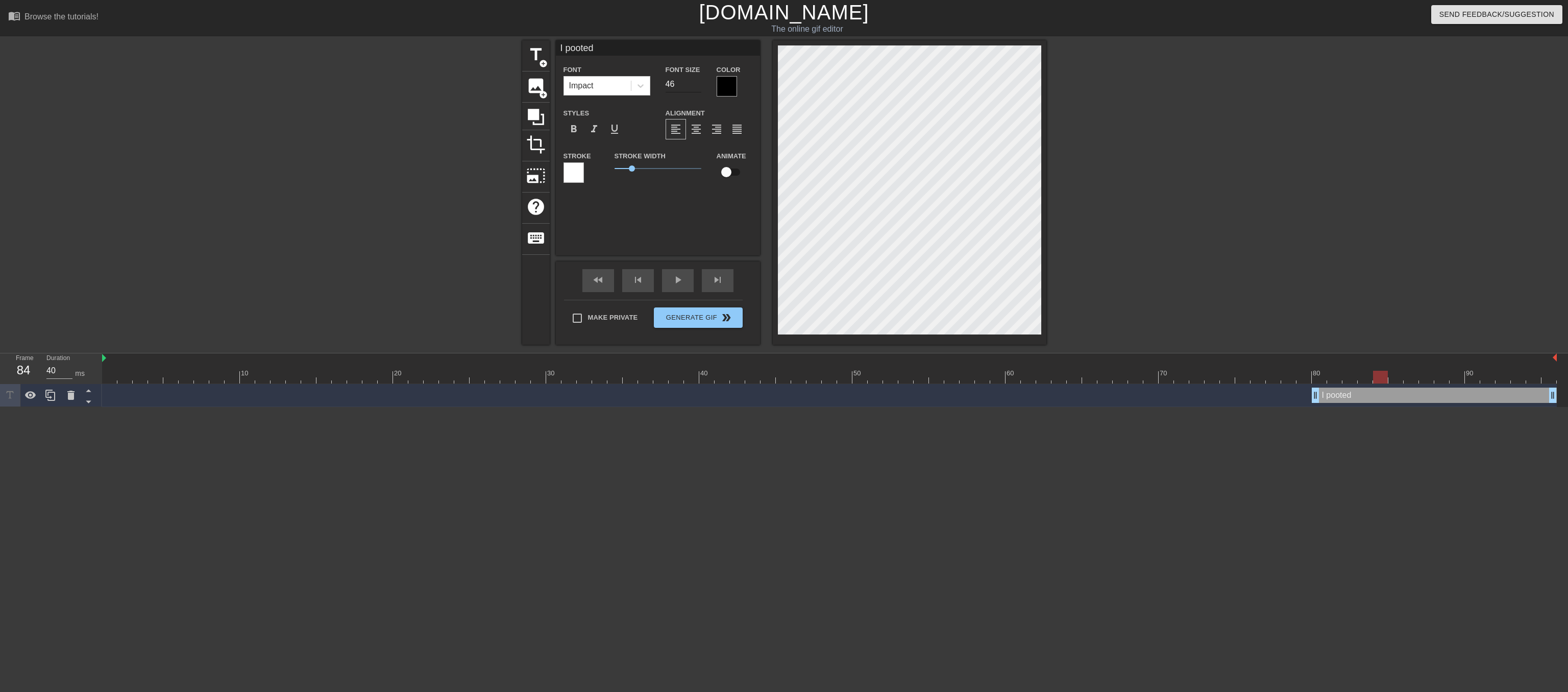
click at [699, 85] on input "46" at bounding box center [684, 84] width 36 height 17
click at [699, 85] on input "47" at bounding box center [684, 84] width 36 height 17
click at [699, 85] on input "48" at bounding box center [684, 84] width 36 height 17
click at [699, 85] on input "49" at bounding box center [684, 84] width 36 height 17
click at [699, 85] on input "50" at bounding box center [684, 84] width 36 height 17
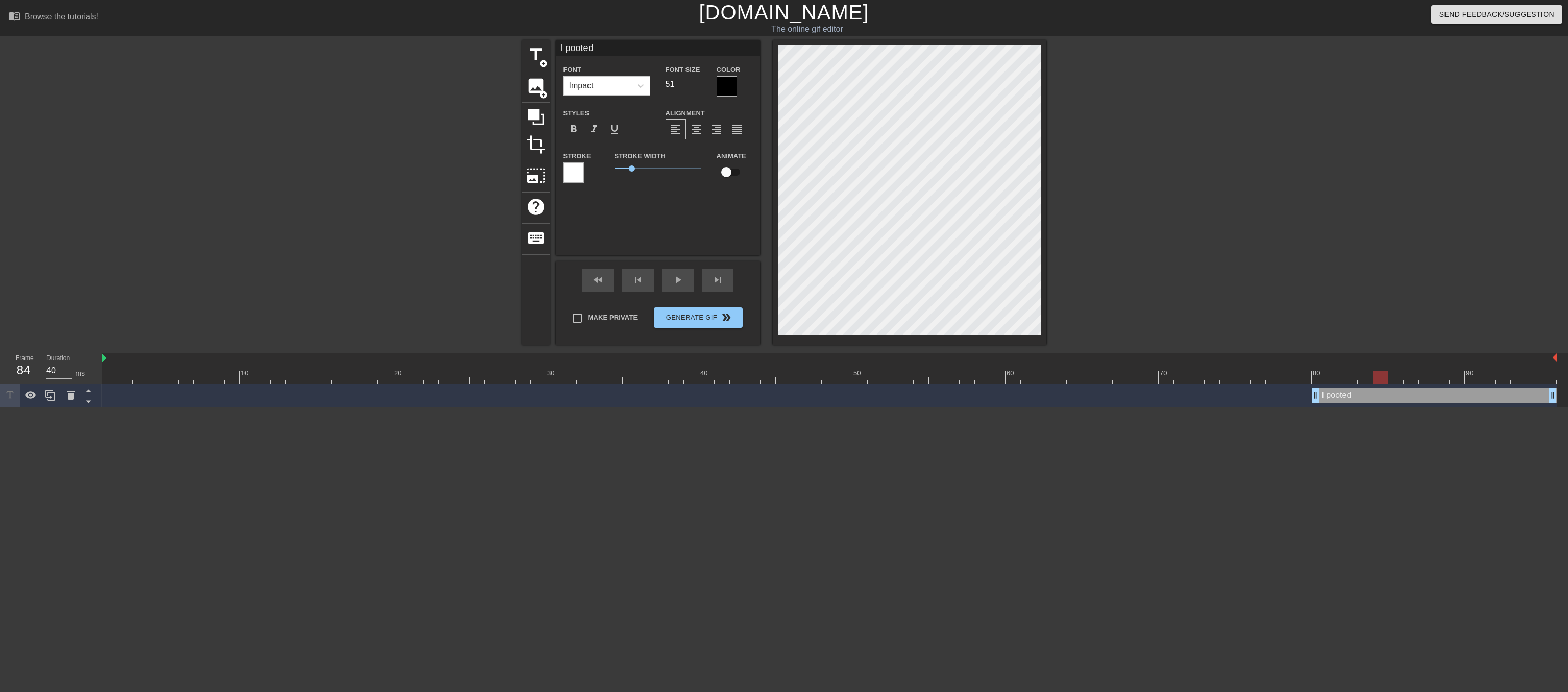
click at [699, 85] on input "51" at bounding box center [684, 84] width 36 height 17
type input "50"
click at [693, 89] on input "50" at bounding box center [684, 84] width 36 height 17
click at [682, 285] on span "play_arrow" at bounding box center [678, 279] width 12 height 12
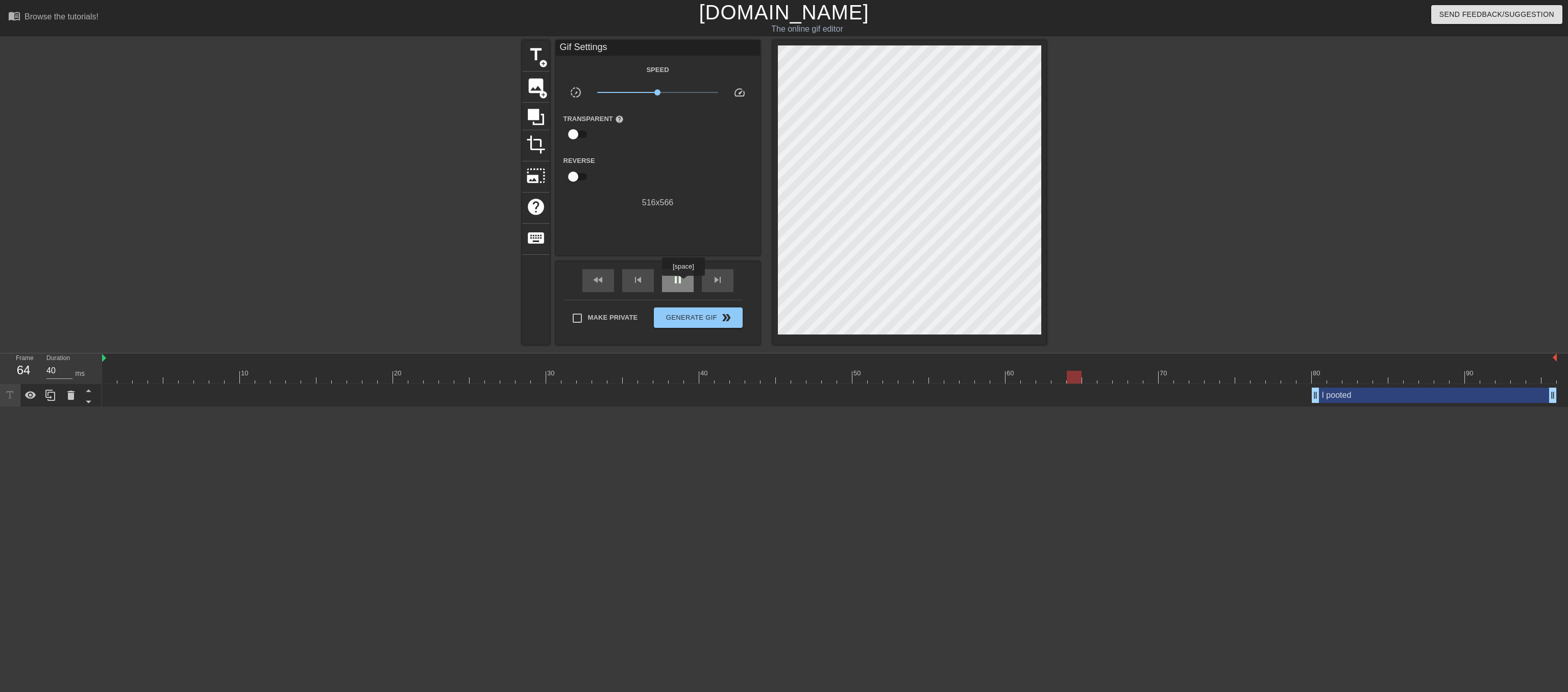
click at [683, 283] on span "pause" at bounding box center [678, 279] width 12 height 12
click at [691, 323] on span "Generate Gif double_arrow" at bounding box center [697, 318] width 80 height 12
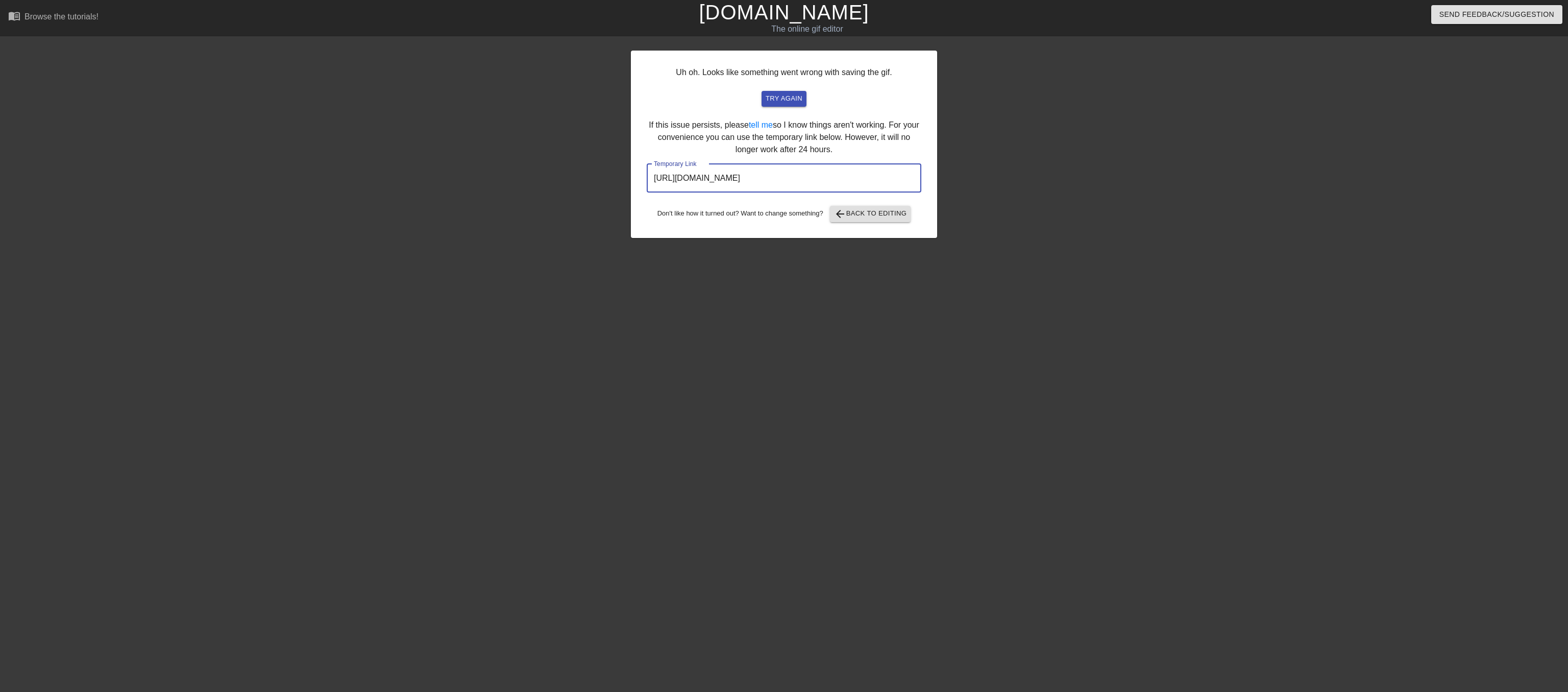
click at [913, 192] on input "[URL][DOMAIN_NAME]" at bounding box center [784, 179] width 275 height 29
drag, startPoint x: 913, startPoint y: 199, endPoint x: 580, endPoint y: 197, distance: 333.0
click at [647, 192] on input "[URL][DOMAIN_NAME]" at bounding box center [784, 179] width 275 height 29
click at [882, 220] on span "arrow_back Back to Editing" at bounding box center [870, 214] width 73 height 12
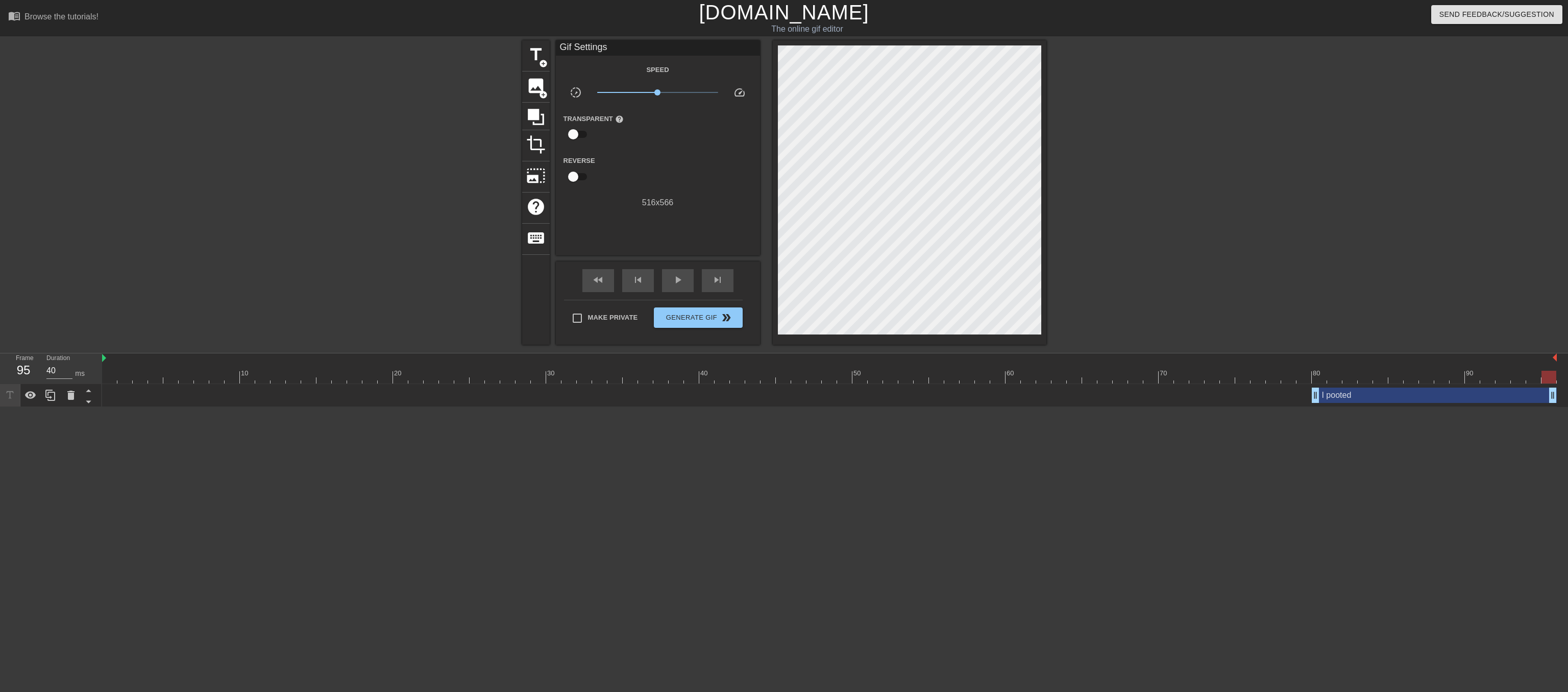
click at [746, 14] on link "[DOMAIN_NAME]" at bounding box center [784, 12] width 170 height 22
